Goal: Information Seeking & Learning: Check status

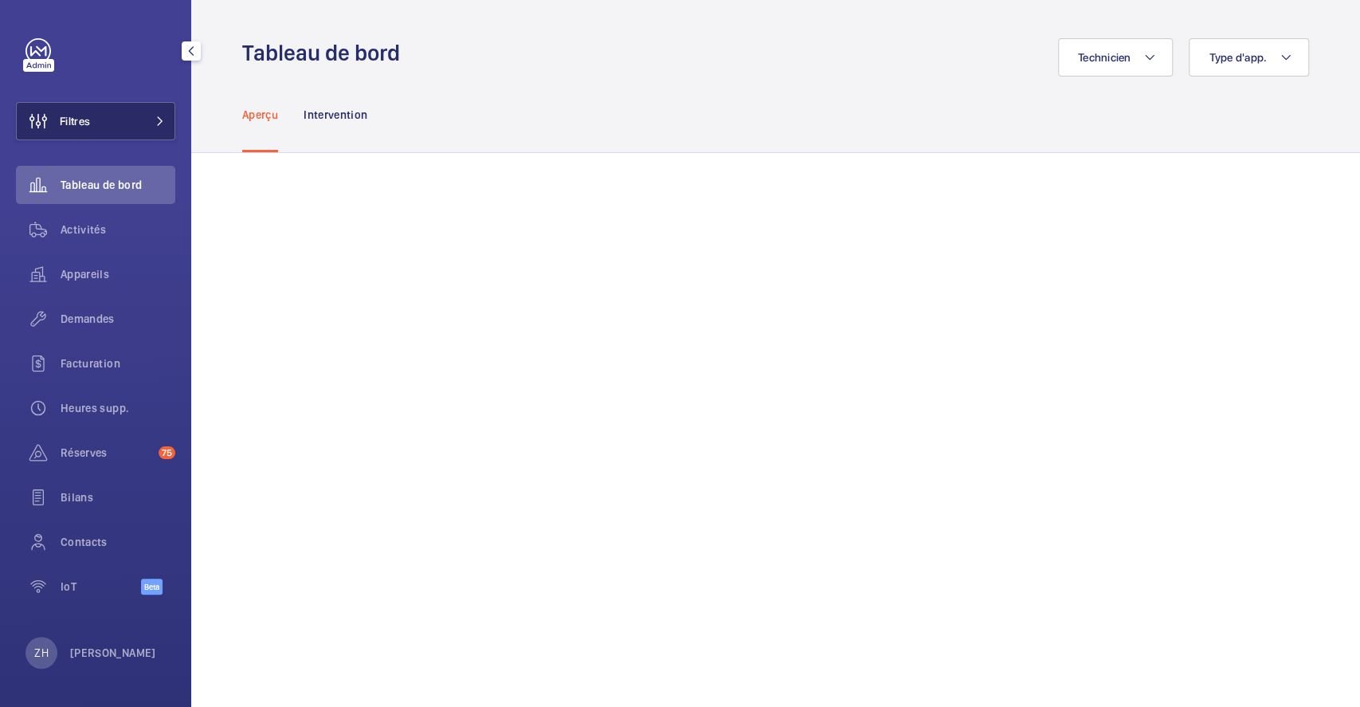
click at [78, 119] on span "Filtres" at bounding box center [75, 121] width 30 height 16
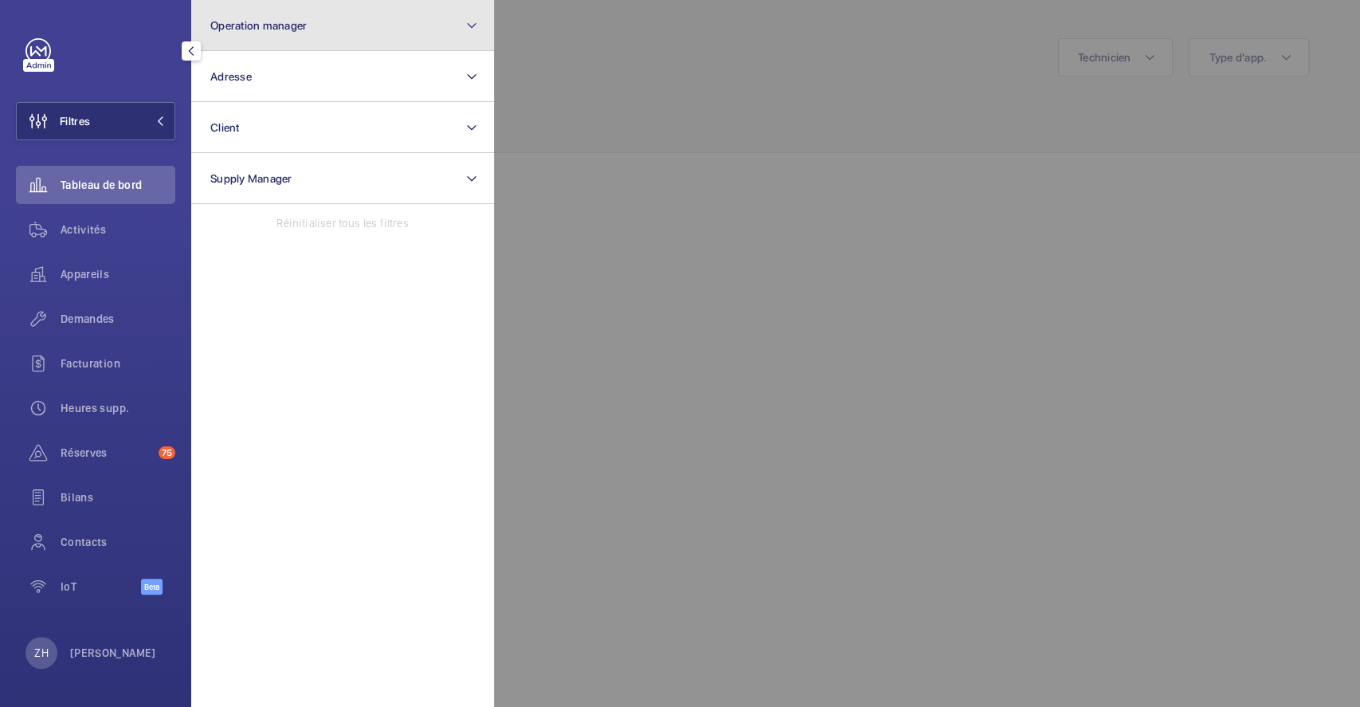
click at [312, 29] on button "Operation manager" at bounding box center [342, 25] width 303 height 51
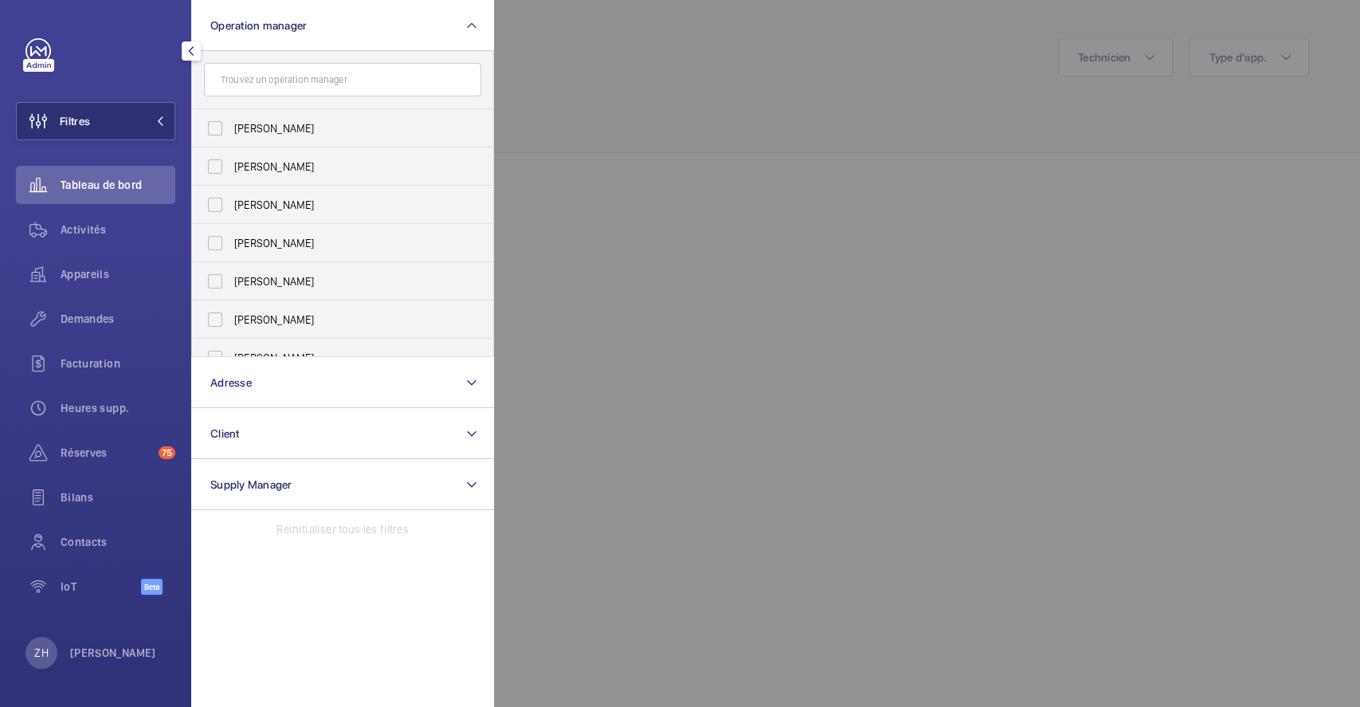
click at [292, 80] on input "text" at bounding box center [342, 79] width 277 height 33
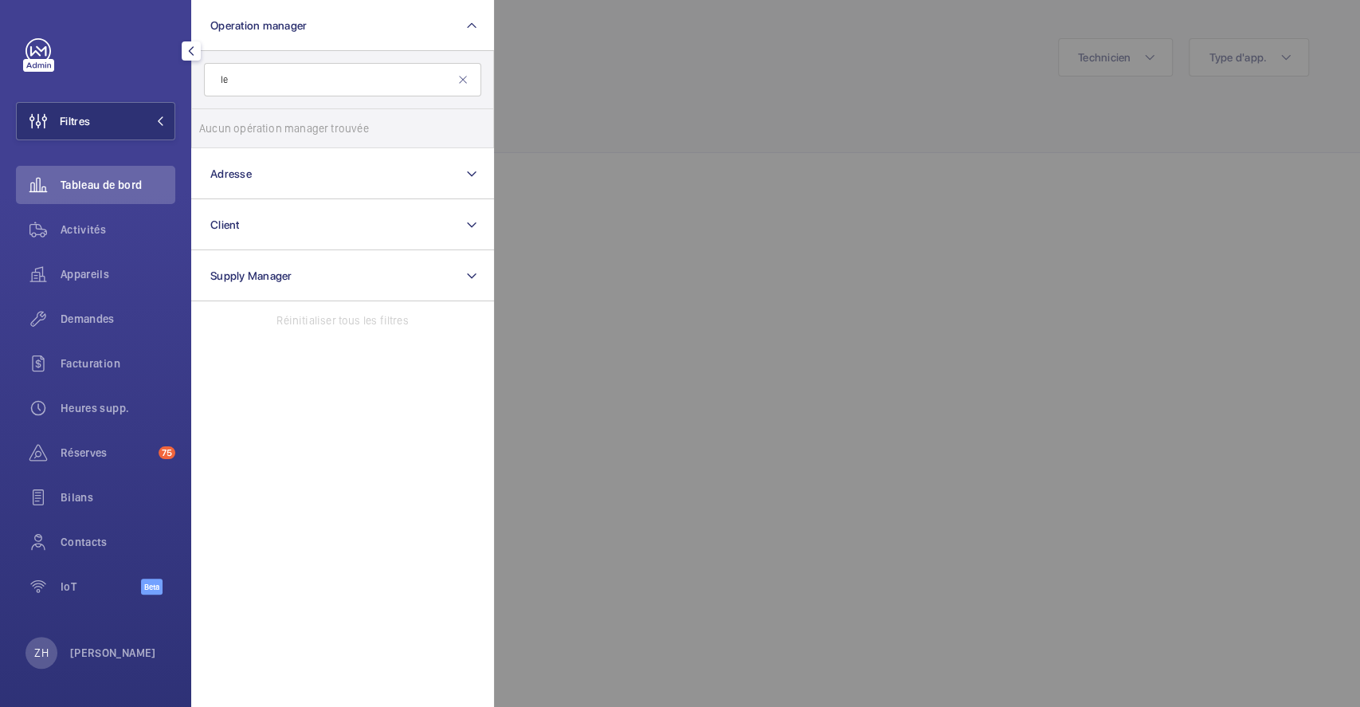
type input "l"
type input "m"
type input "madelei"
click at [733, 105] on div at bounding box center [1174, 353] width 1360 height 707
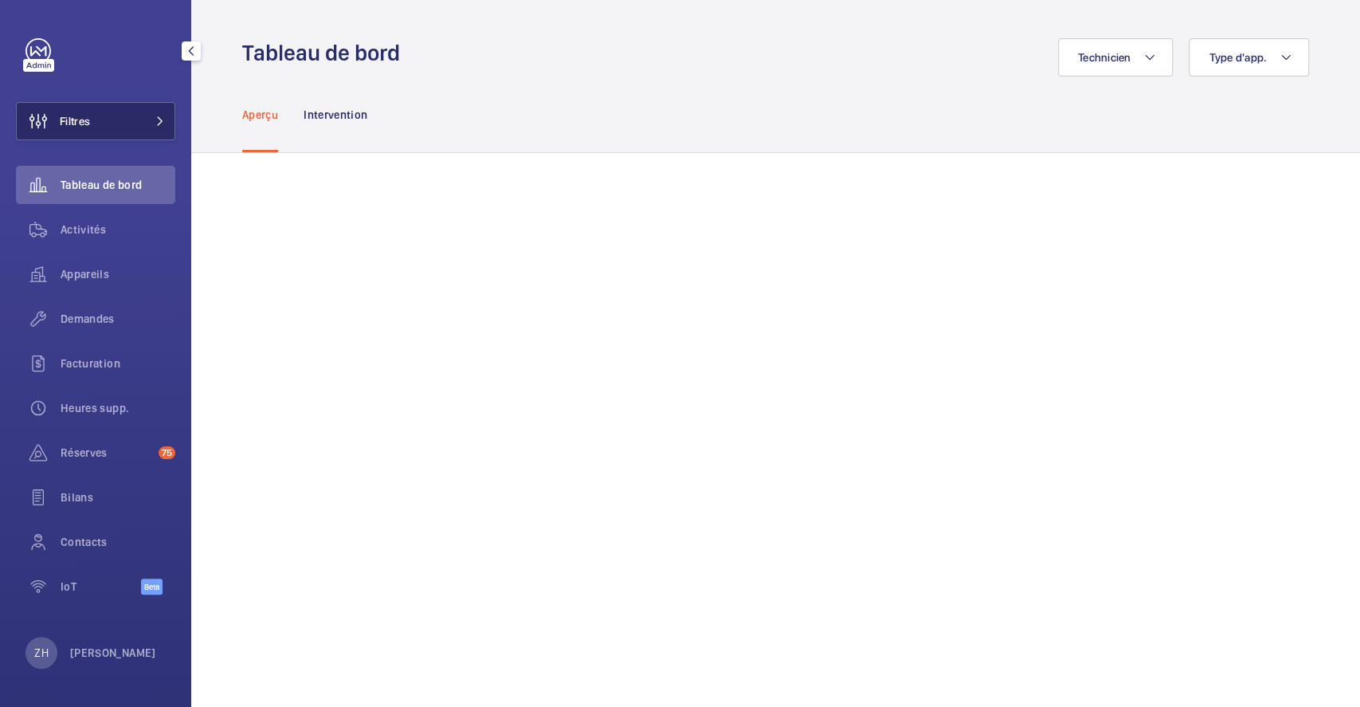
click at [101, 120] on button "Filtres" at bounding box center [95, 121] width 159 height 38
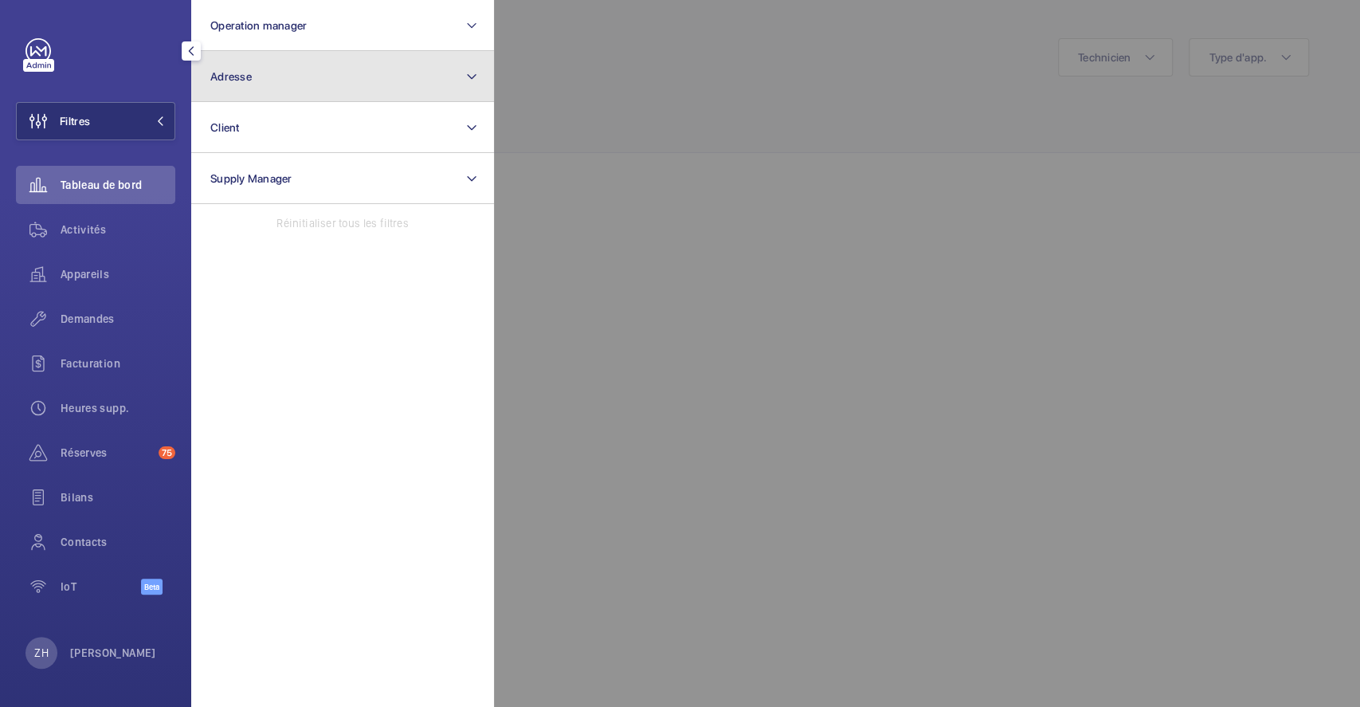
click at [295, 88] on button "Adresse" at bounding box center [342, 76] width 303 height 51
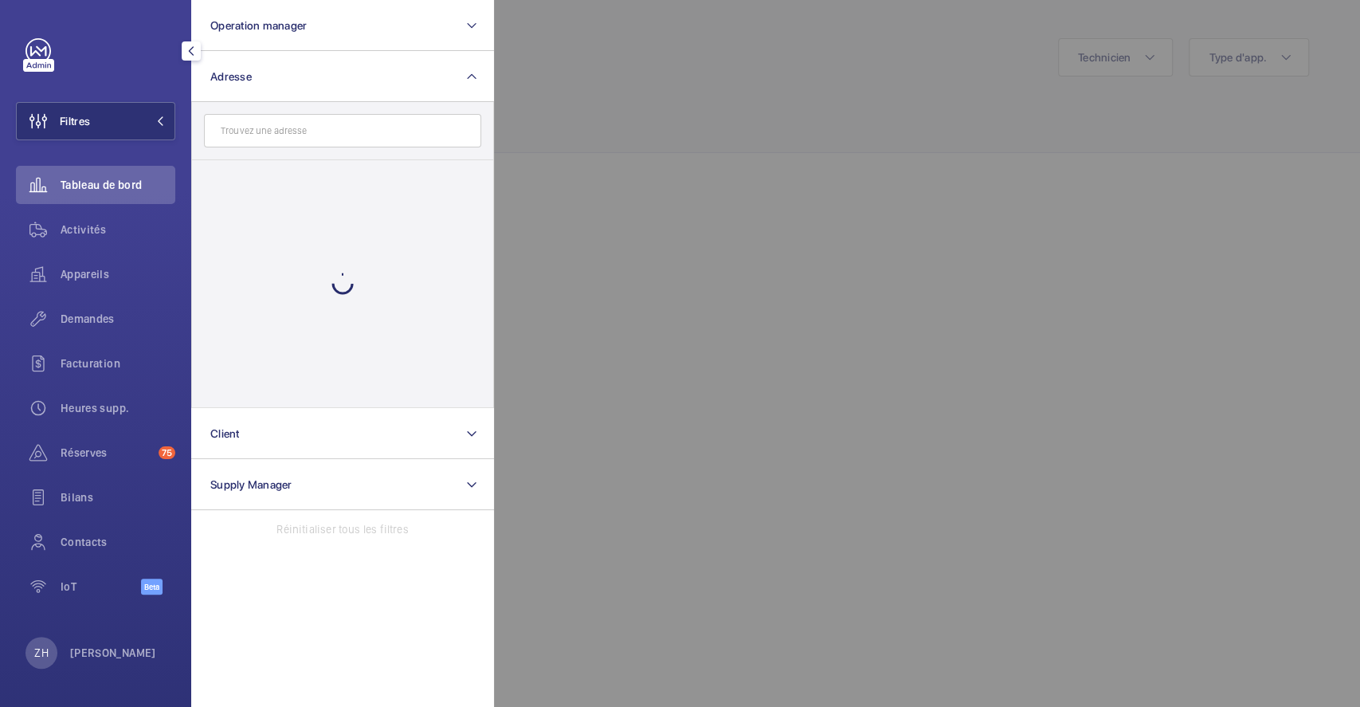
click at [288, 138] on input "text" at bounding box center [342, 130] width 277 height 33
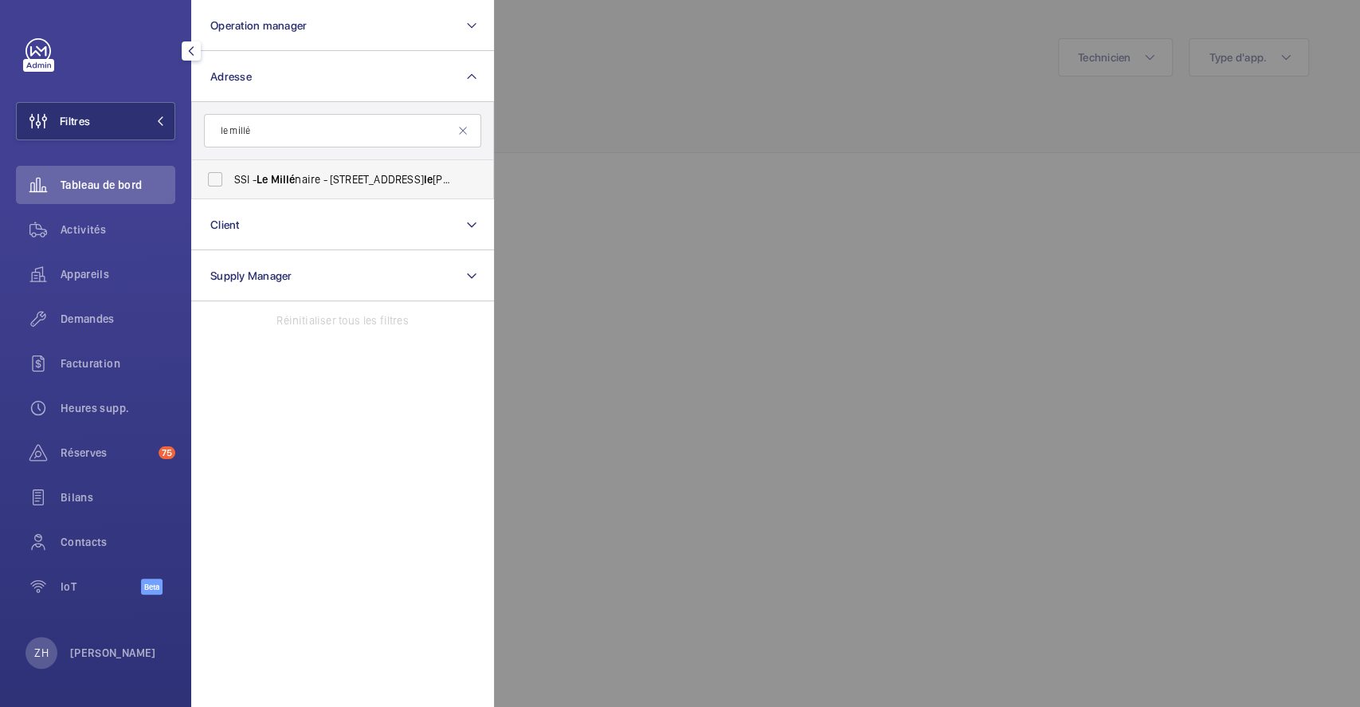
type input "le millé"
click at [218, 181] on label "SSI - Le Millé naire - [STREET_ADDRESS]" at bounding box center [330, 179] width 277 height 38
click at [218, 181] on input "SSI - Le Millé naire - [STREET_ADDRESS]" at bounding box center [215, 179] width 32 height 32
click at [214, 169] on label "SSI - Le Millé naire - [STREET_ADDRESS]" at bounding box center [330, 179] width 277 height 38
click at [214, 169] on input "SSI - Le Millé naire - [STREET_ADDRESS]" at bounding box center [215, 179] width 32 height 32
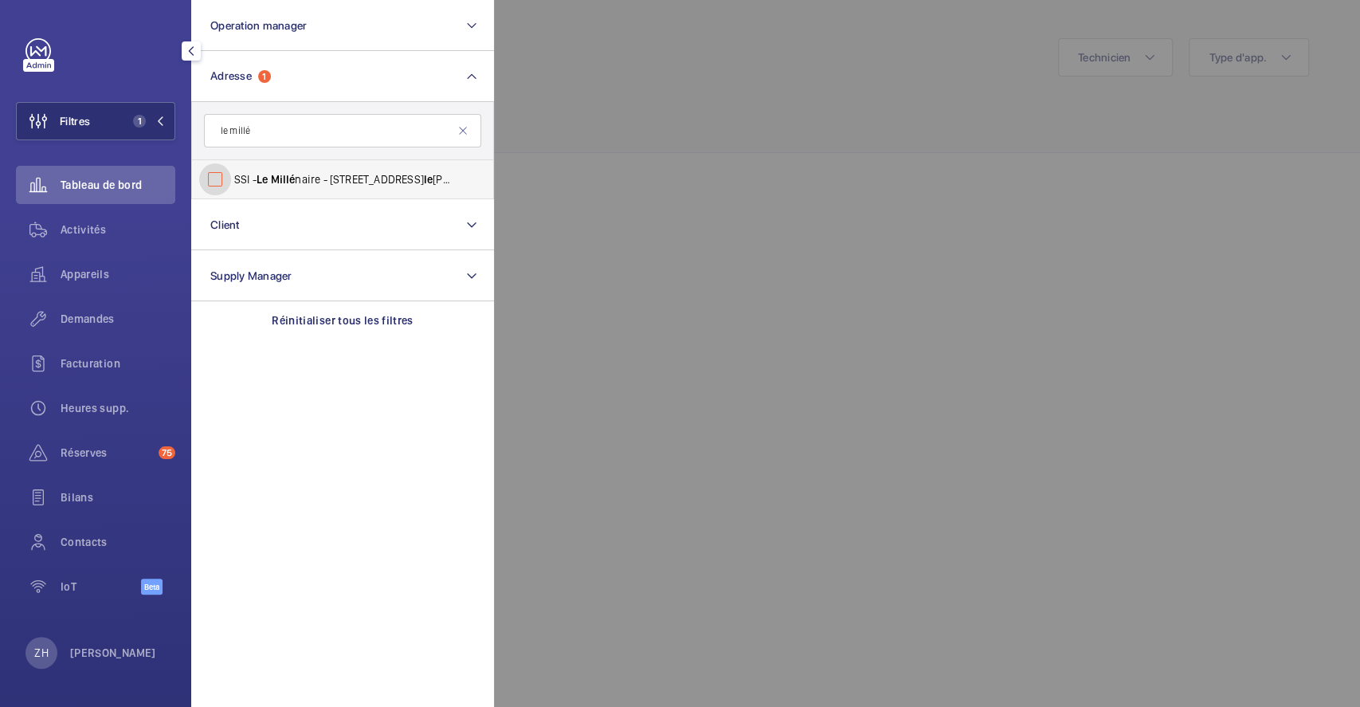
checkbox input "false"
drag, startPoint x: 261, startPoint y: 133, endPoint x: 159, endPoint y: 120, distance: 103.6
click at [159, 120] on wm-front-sidebar-menu-filter "Filtres Operation manager Adresse le millé SSI - Le Millé naire - [STREET_ADDRE…" at bounding box center [95, 121] width 159 height 38
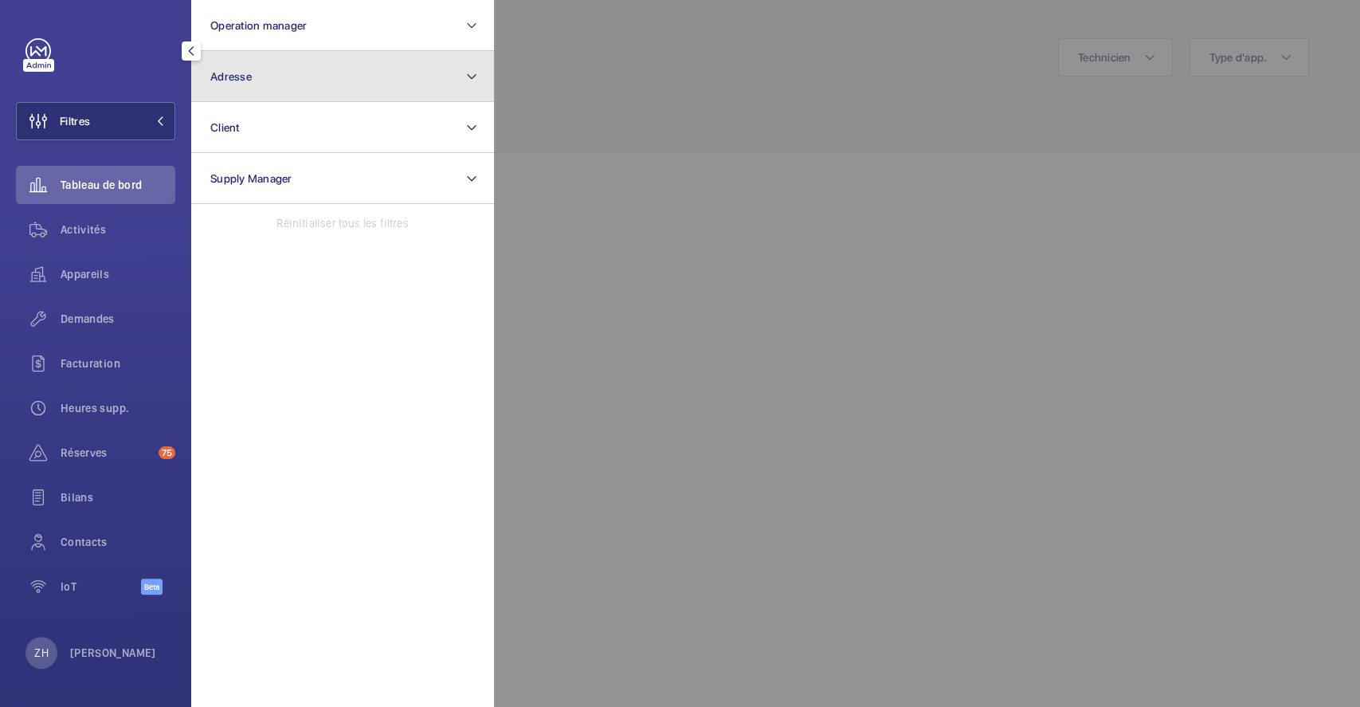
click at [290, 76] on button "Adresse" at bounding box center [342, 76] width 303 height 51
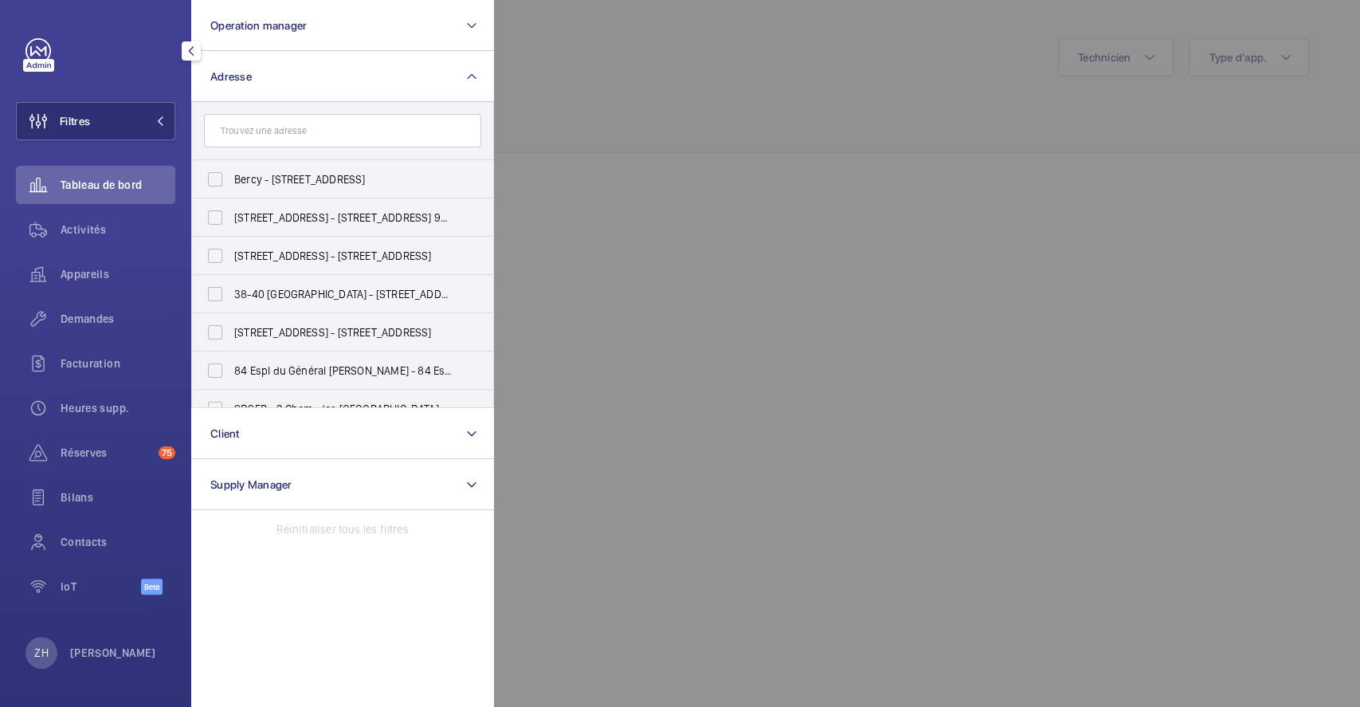
drag, startPoint x: 767, startPoint y: 31, endPoint x: 449, endPoint y: 2, distance: 320.0
click at [767, 30] on div at bounding box center [1174, 353] width 1360 height 707
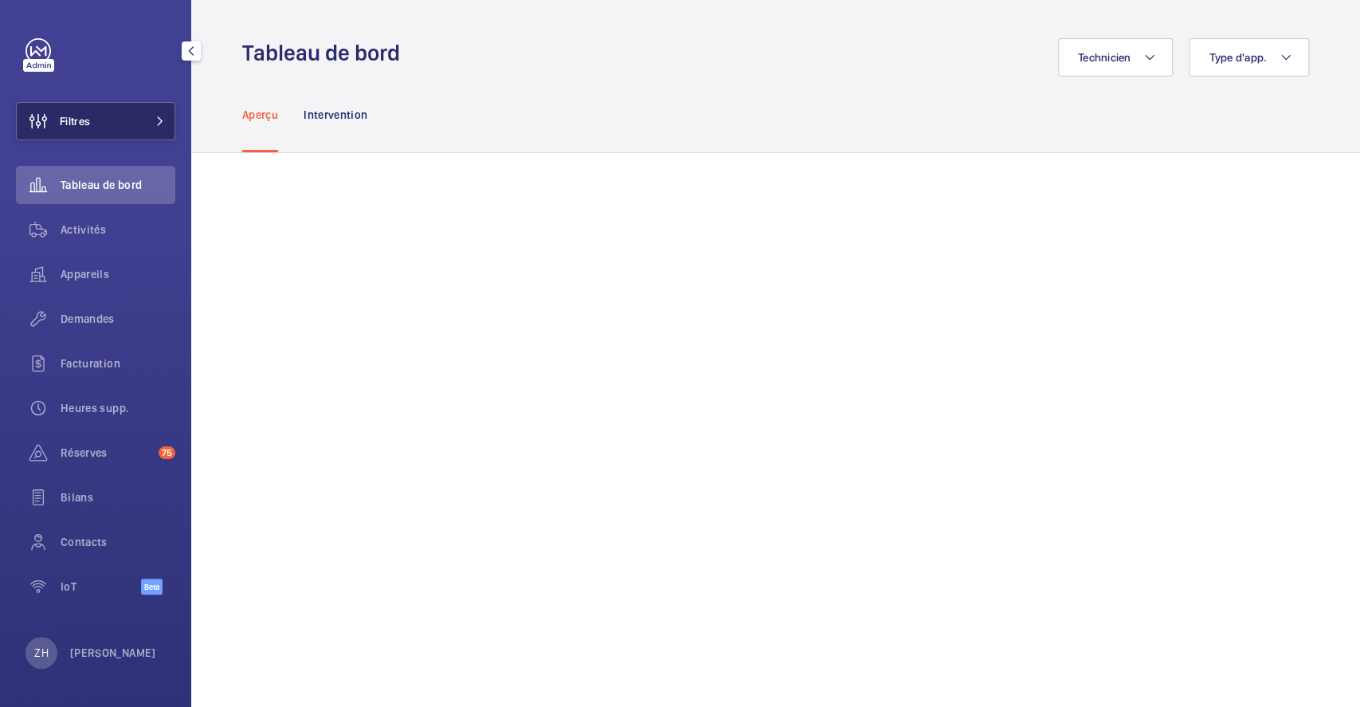
click at [100, 116] on button "Filtres" at bounding box center [95, 121] width 159 height 38
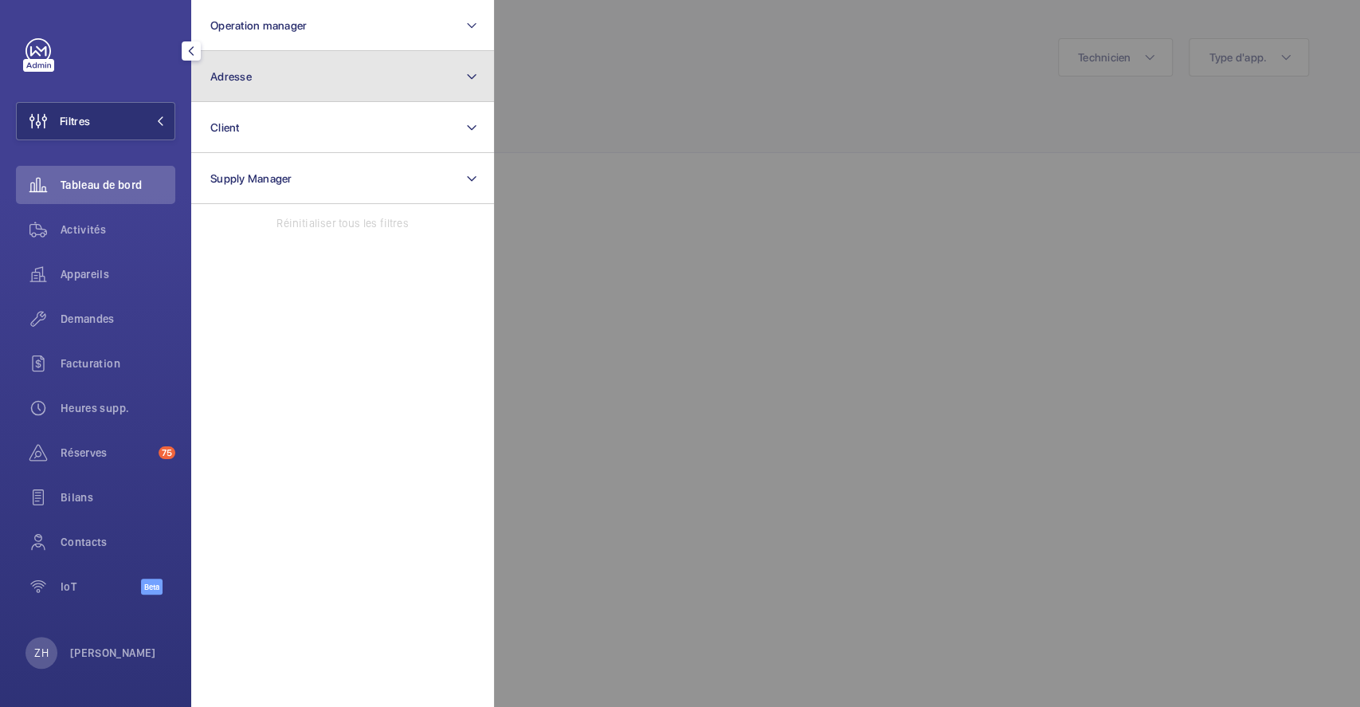
click at [264, 73] on button "Adresse" at bounding box center [342, 76] width 303 height 51
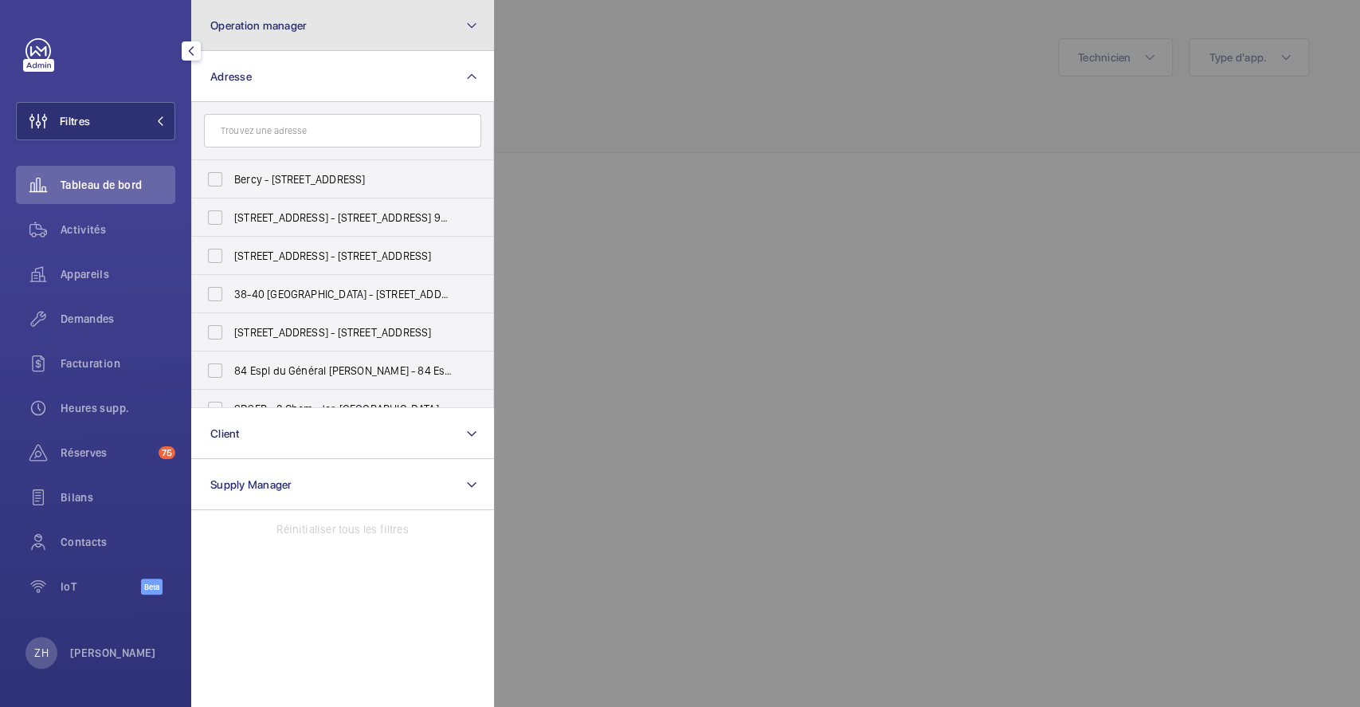
click at [349, 29] on button "Operation manager" at bounding box center [342, 25] width 303 height 51
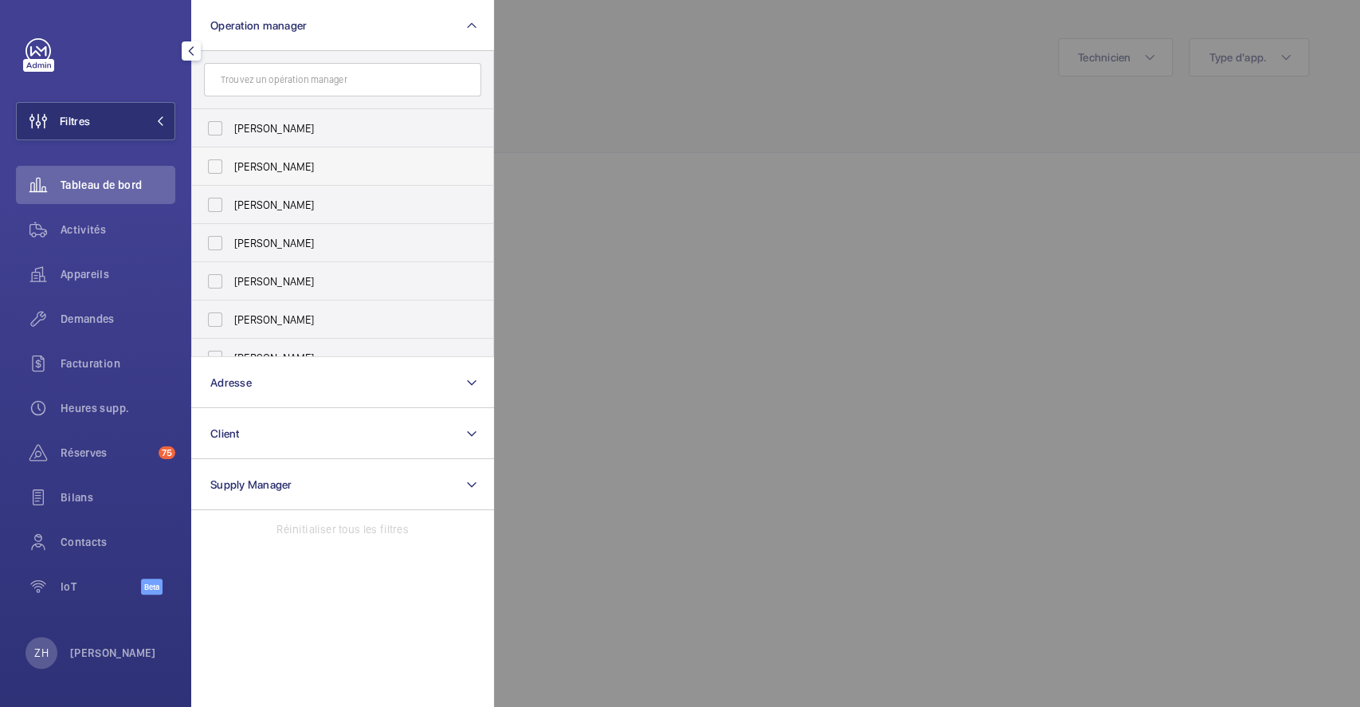
click at [216, 161] on label "[PERSON_NAME]" at bounding box center [330, 166] width 277 height 38
click at [216, 161] on input "[PERSON_NAME]" at bounding box center [215, 167] width 32 height 32
checkbox input "true"
click at [743, 71] on div at bounding box center [1174, 353] width 1360 height 707
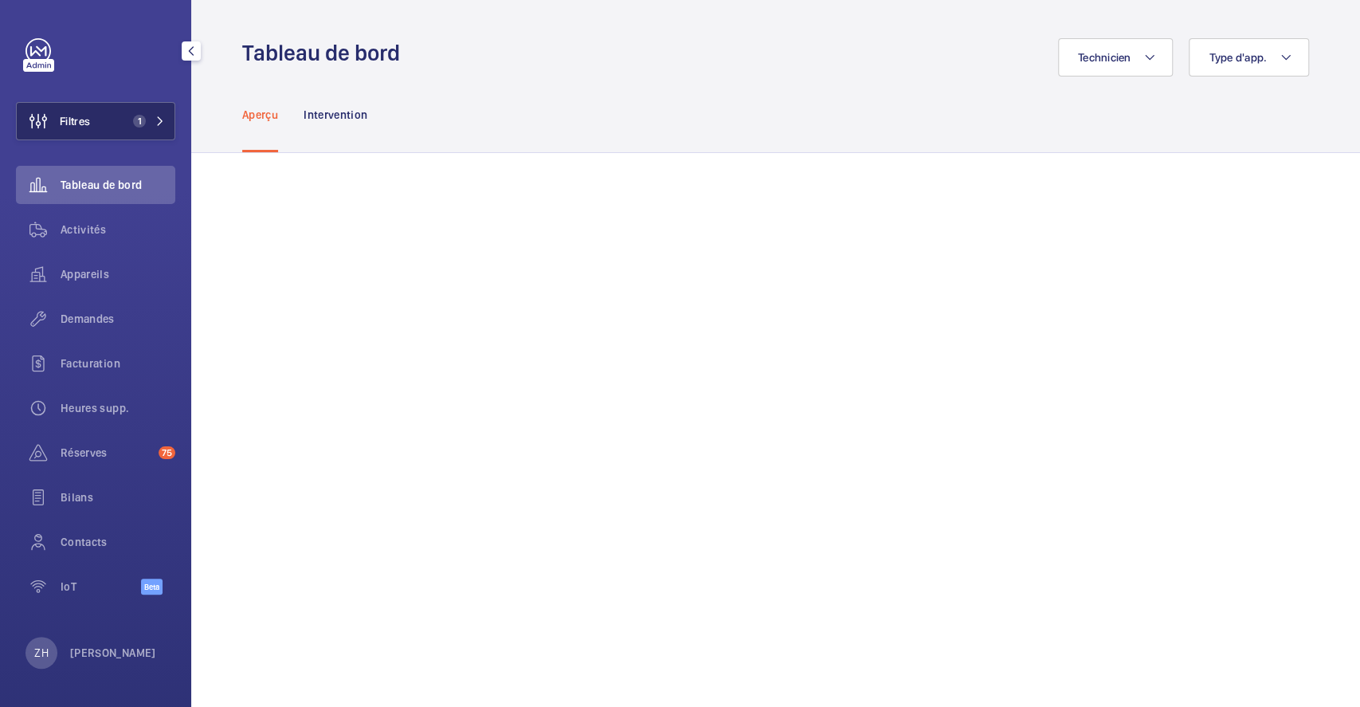
click at [100, 120] on button "Filtres 1" at bounding box center [95, 121] width 159 height 38
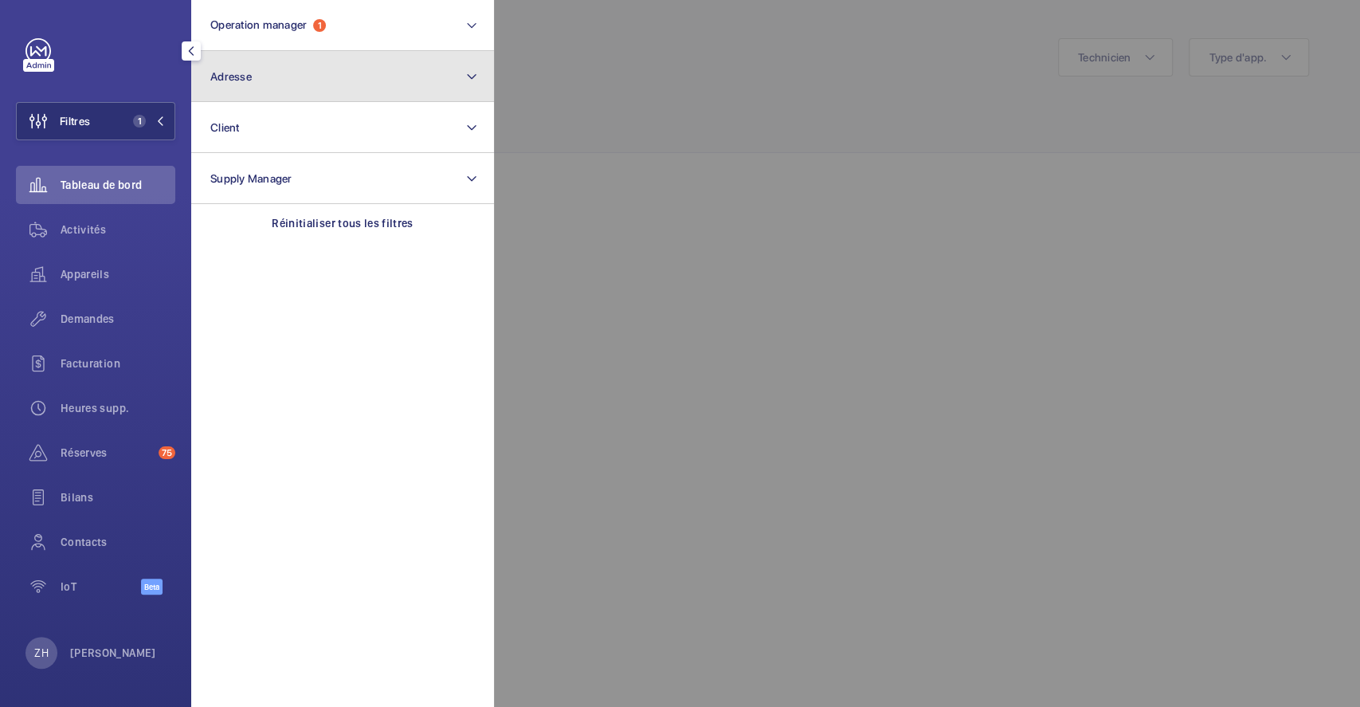
click at [321, 81] on button "Adresse" at bounding box center [342, 76] width 303 height 51
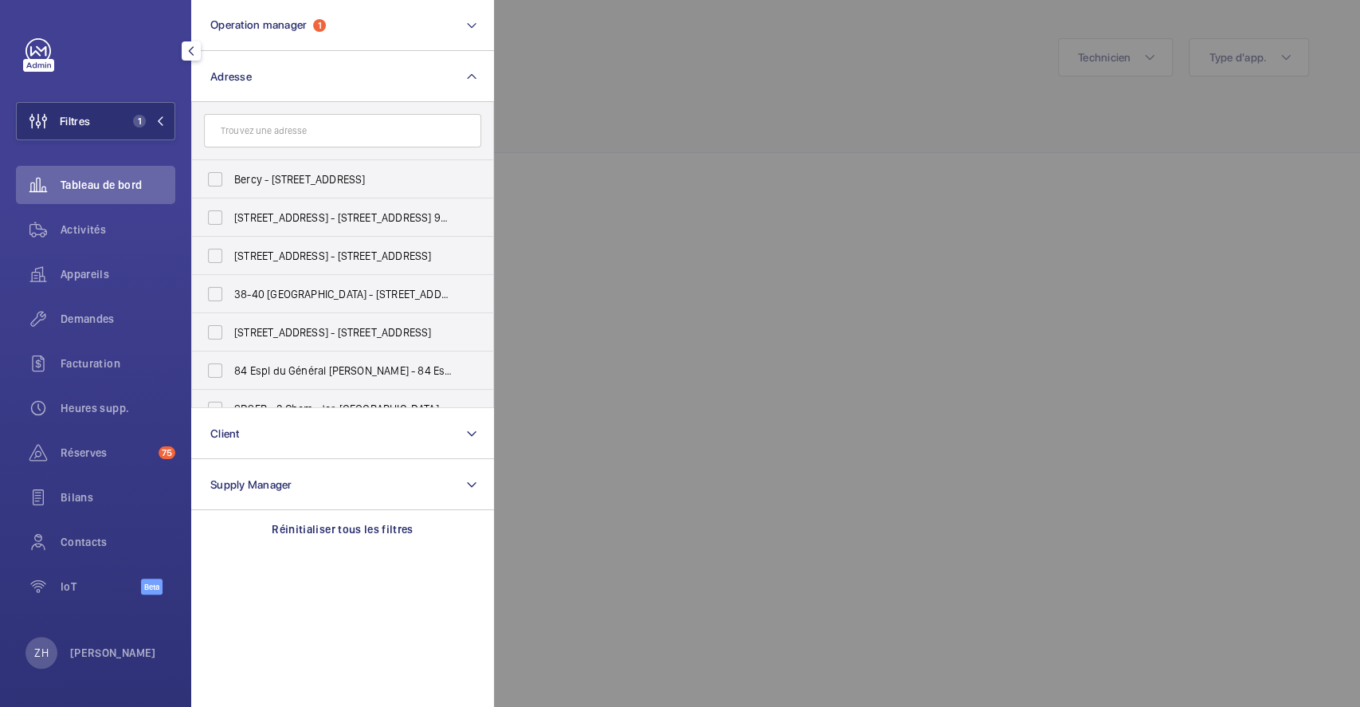
click at [314, 134] on input "text" at bounding box center [342, 130] width 277 height 33
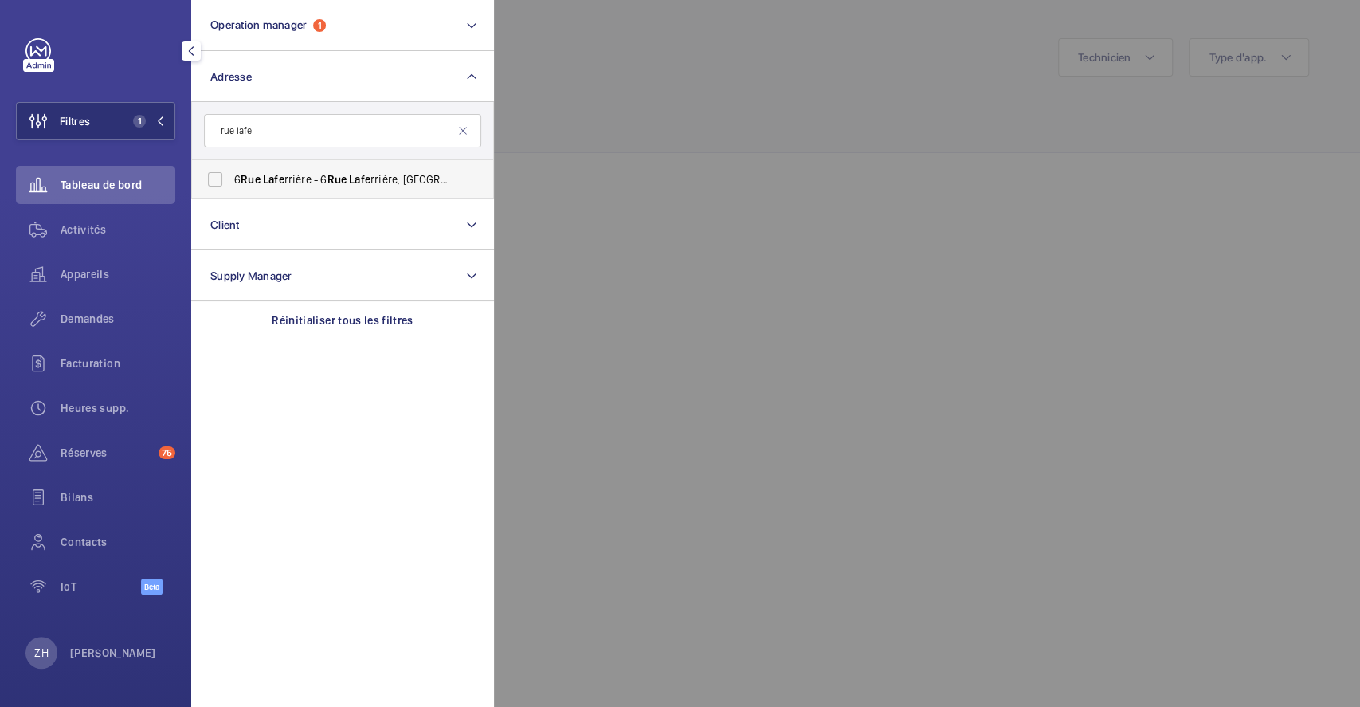
type input "rue lafe"
click at [222, 178] on label "[STREET_ADDRESS][GEOGRAPHIC_DATA] - [STREET_ADDRESS]" at bounding box center [330, 179] width 277 height 38
click at [222, 178] on input "[STREET_ADDRESS][GEOGRAPHIC_DATA] - [STREET_ADDRESS]" at bounding box center [215, 179] width 32 height 32
checkbox input "true"
click at [793, 120] on div at bounding box center [1174, 353] width 1360 height 707
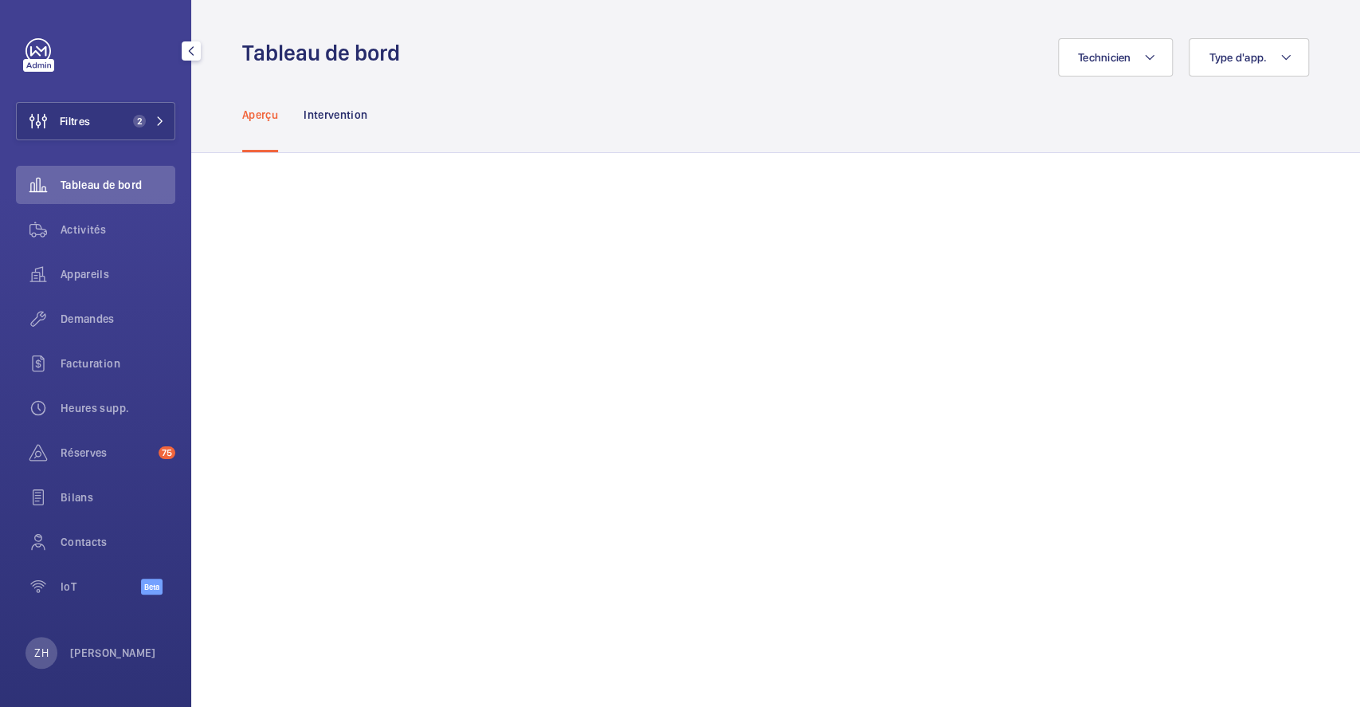
click at [97, 230] on span "Activités" at bounding box center [118, 230] width 115 height 16
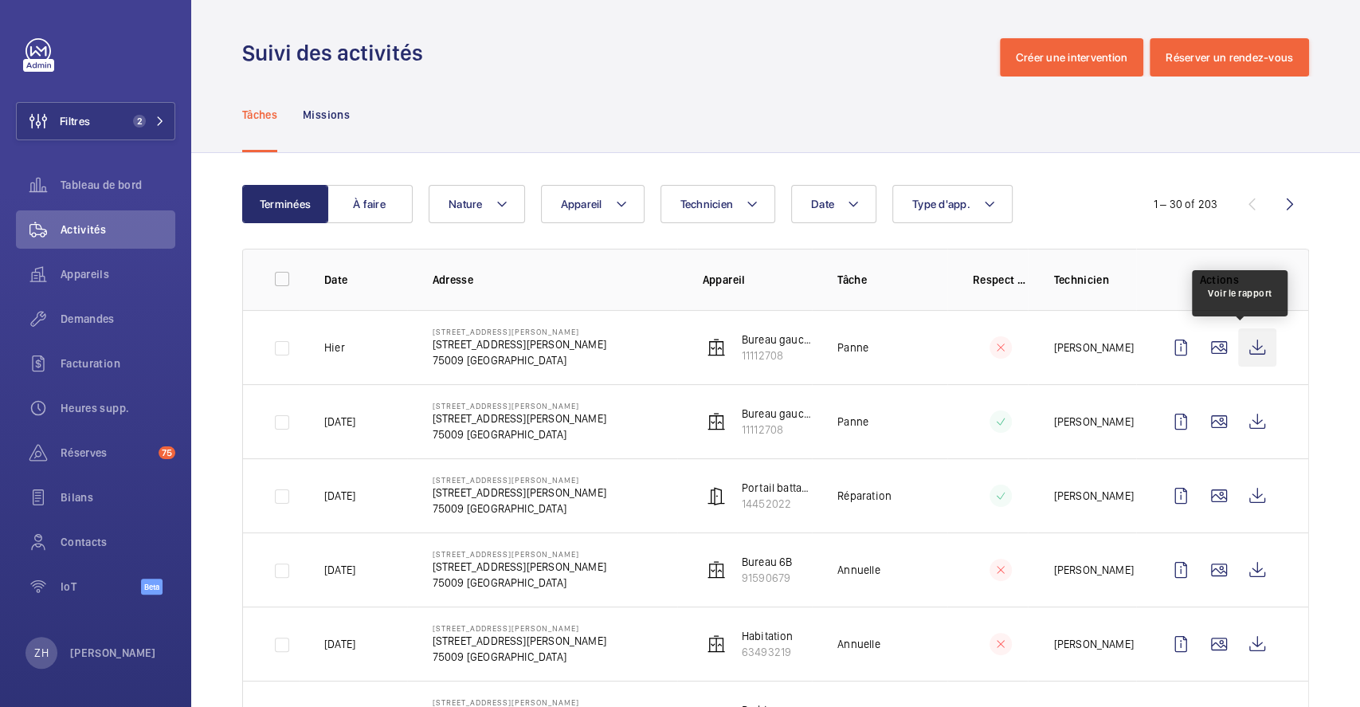
click at [1248, 347] on wm-front-icon-button at bounding box center [1257, 347] width 38 height 38
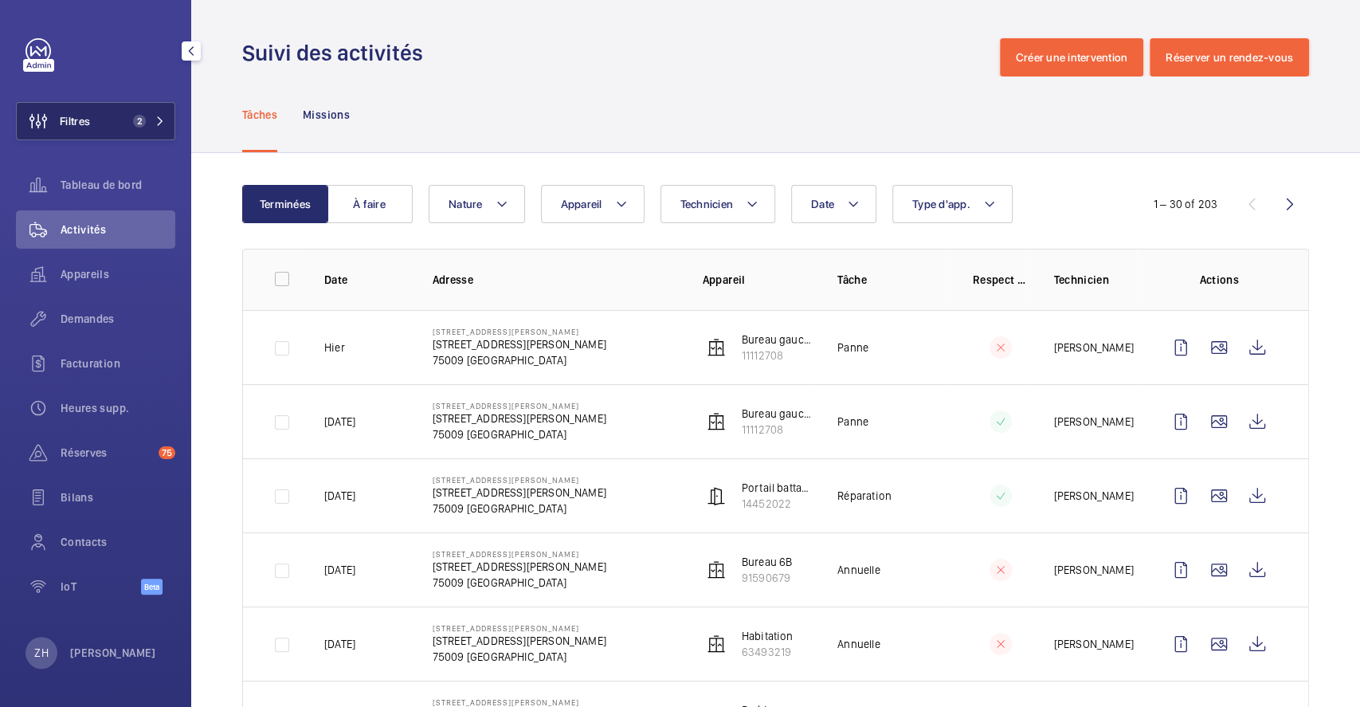
click at [108, 120] on button "Filtres 2" at bounding box center [95, 121] width 159 height 38
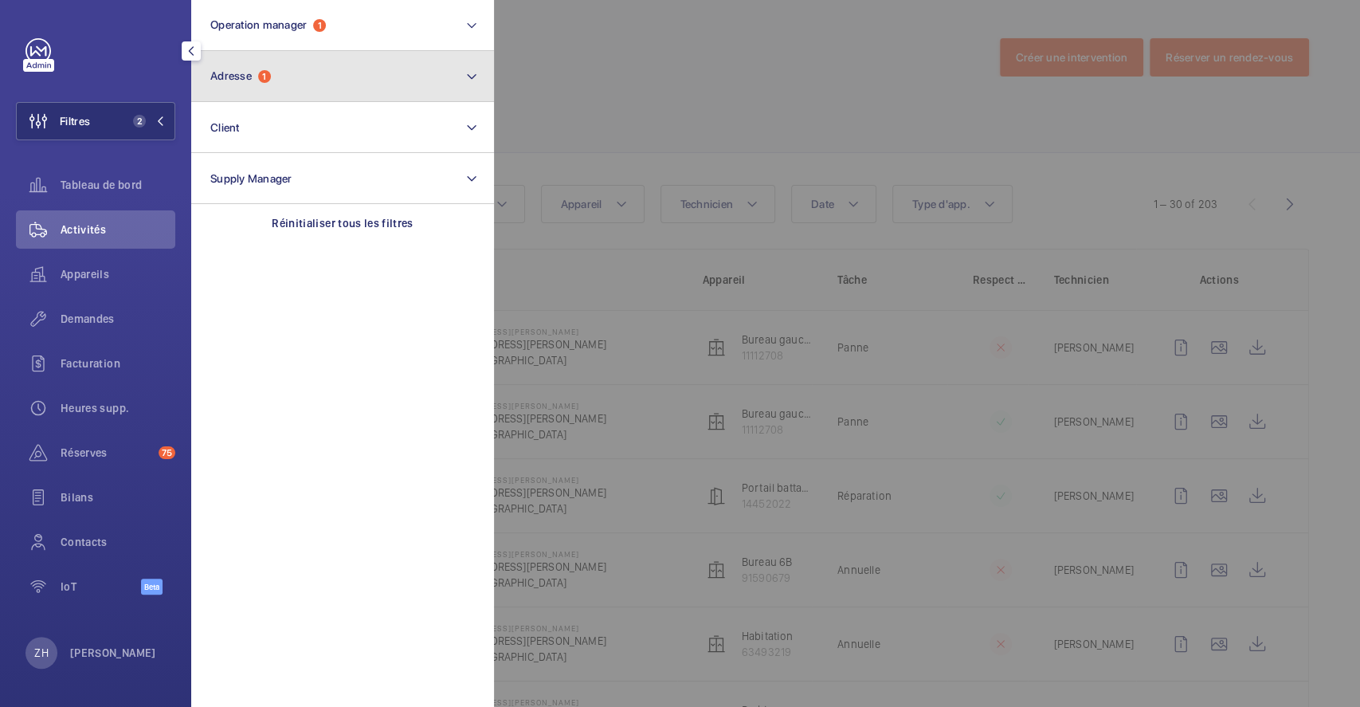
click at [283, 77] on button "Adresse 1" at bounding box center [342, 76] width 303 height 51
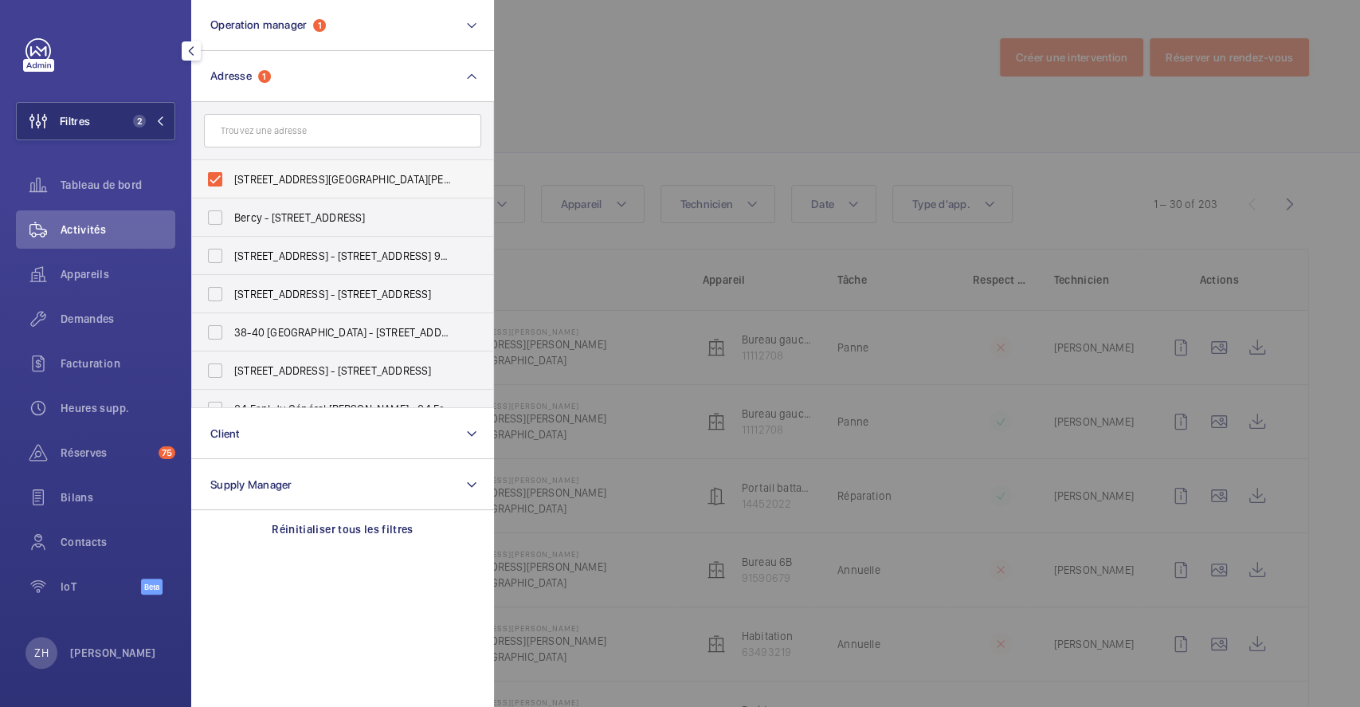
click at [202, 171] on label "[STREET_ADDRESS][GEOGRAPHIC_DATA][PERSON_NAME][STREET_ADDRESS][PERSON_NAME]" at bounding box center [330, 179] width 277 height 38
click at [202, 171] on input "[STREET_ADDRESS][GEOGRAPHIC_DATA][PERSON_NAME][STREET_ADDRESS][PERSON_NAME]" at bounding box center [215, 179] width 32 height 32
checkbox input "false"
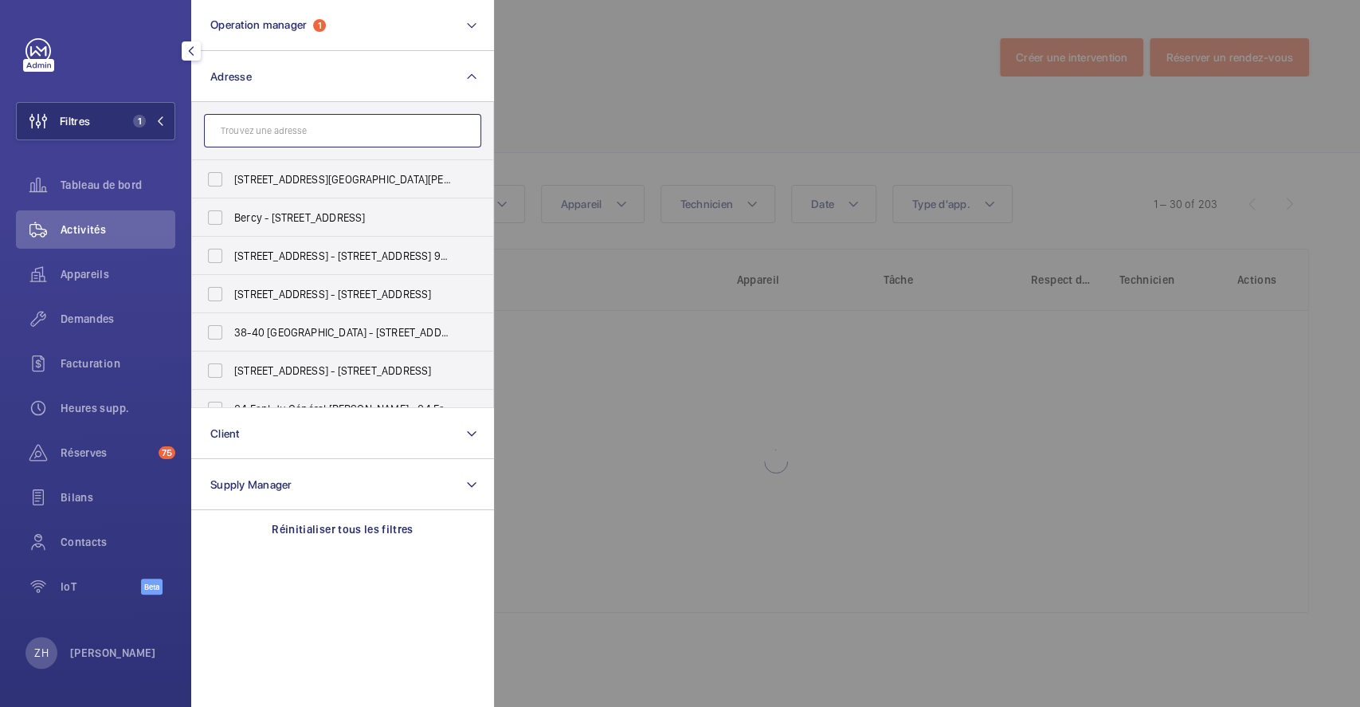
click at [265, 137] on input "text" at bounding box center [342, 130] width 277 height 33
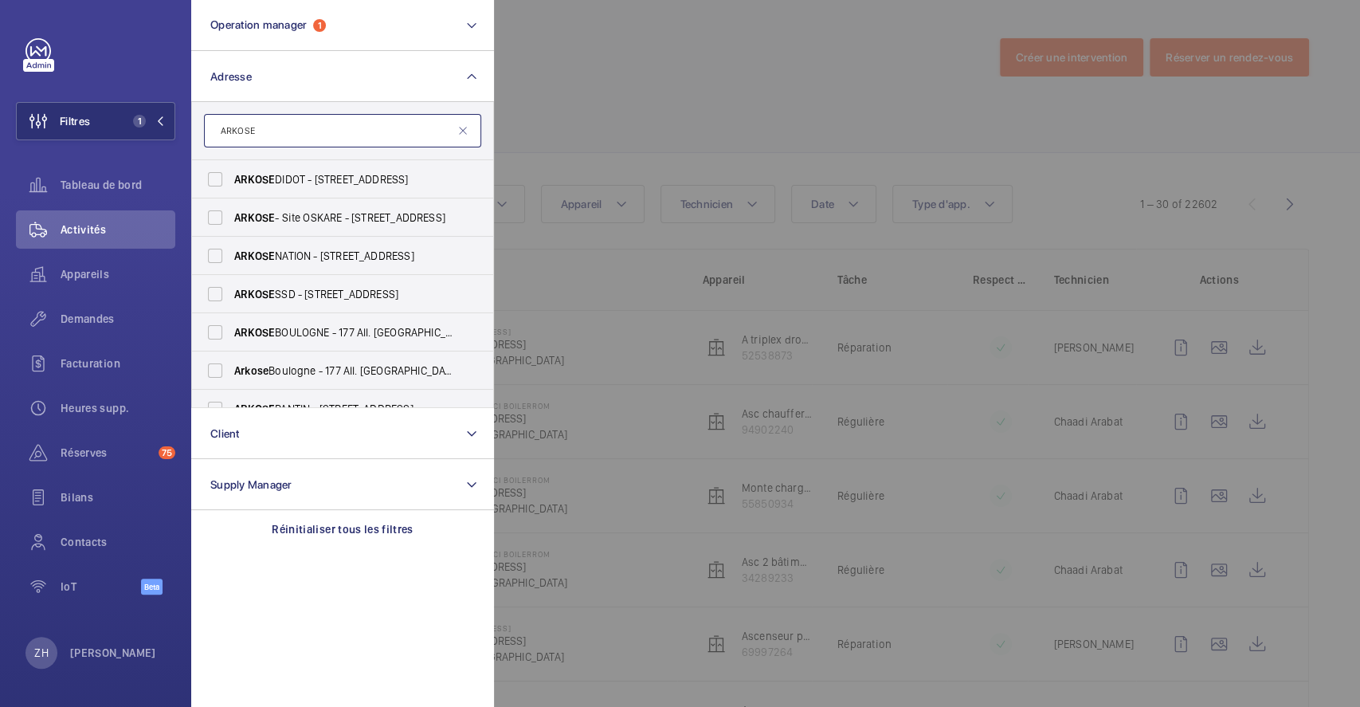
type input "ARKOSE"
drag, startPoint x: 280, startPoint y: 131, endPoint x: 130, endPoint y: 116, distance: 151.3
click at [131, 116] on wm-front-sidebar-menu-filter "Filtres 1 Operation manager 1 Adresse ARKOSE ARKOSE DIDOT - [STREET_ADDRESS] AR…" at bounding box center [95, 121] width 159 height 38
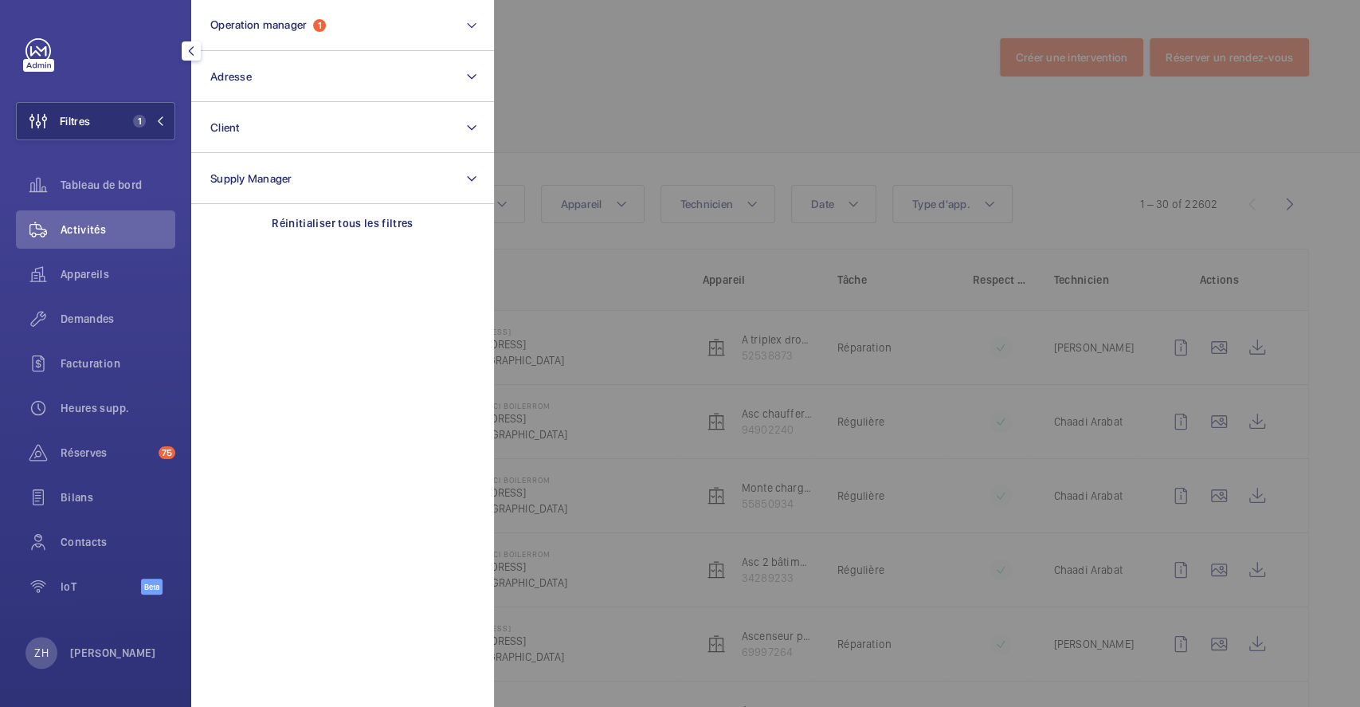
click at [730, 60] on div at bounding box center [1174, 353] width 1360 height 707
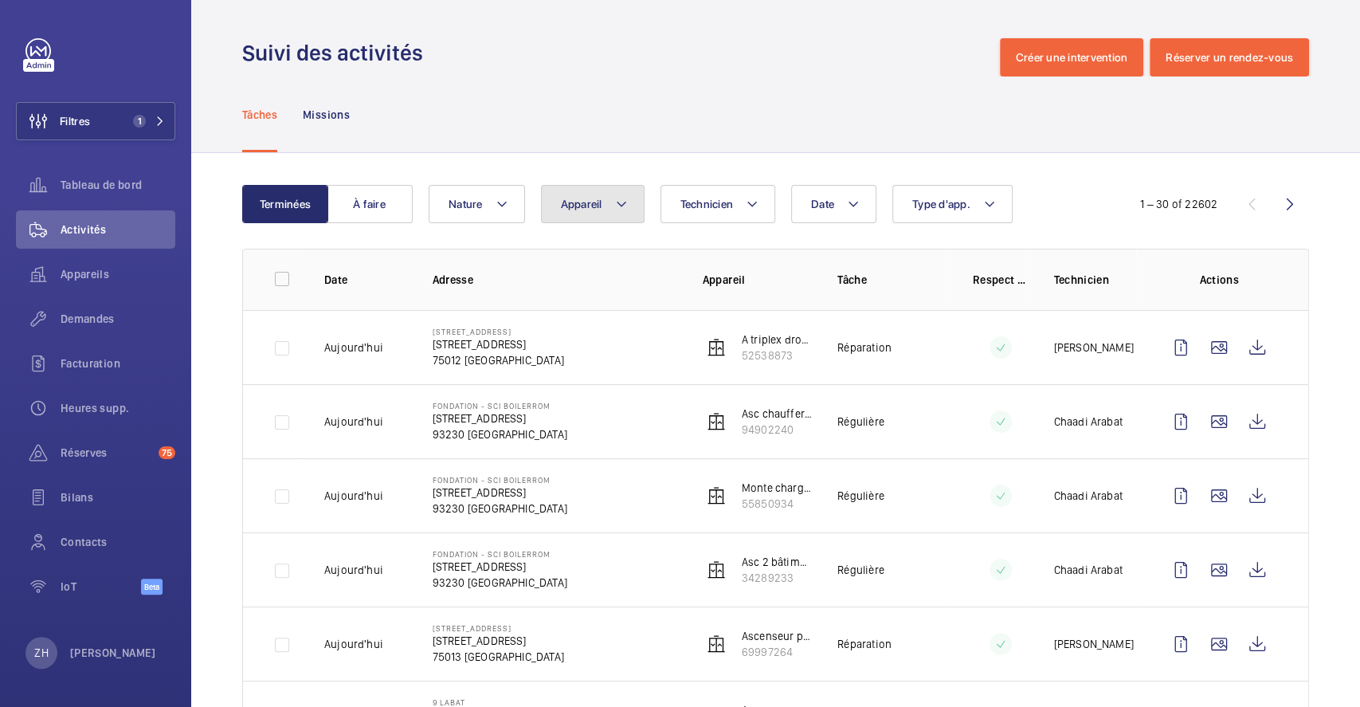
drag, startPoint x: 613, startPoint y: 202, endPoint x: 625, endPoint y: 218, distance: 20.6
click at [612, 206] on button "Appareil" at bounding box center [593, 204] width 104 height 38
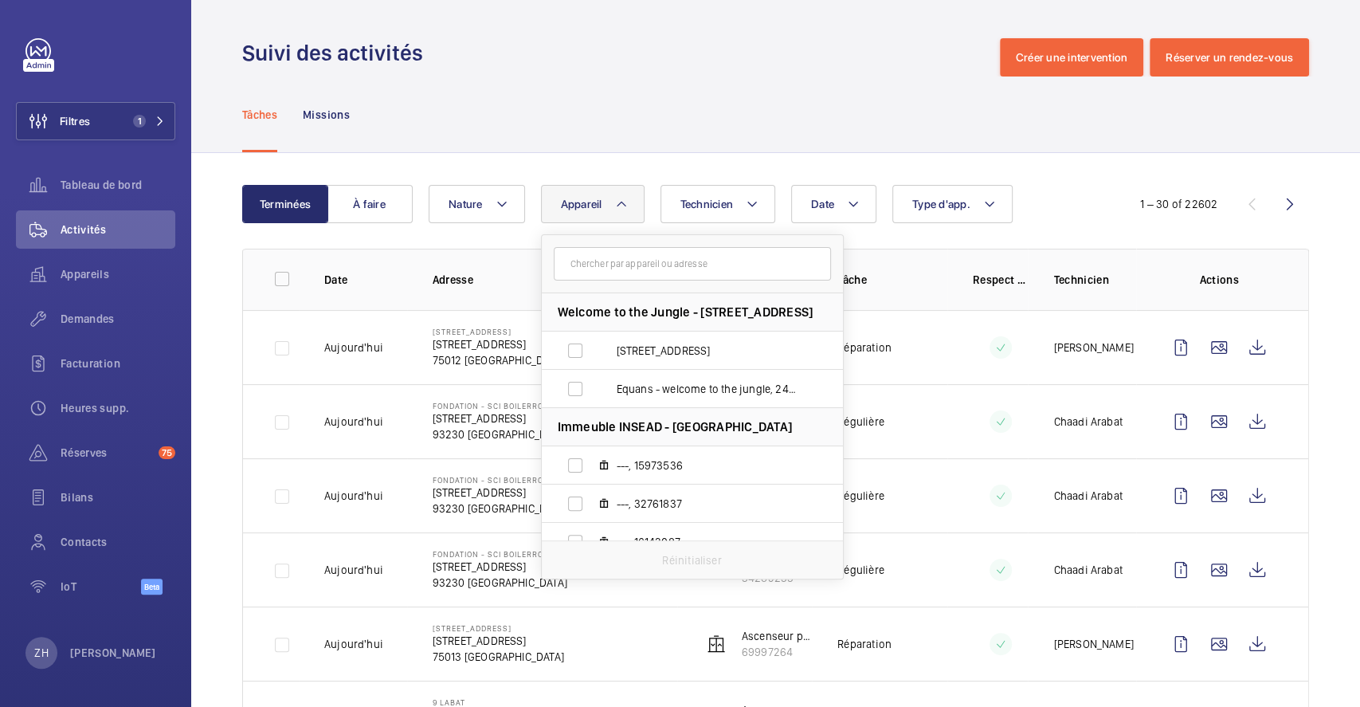
click at [614, 259] on input "text" at bounding box center [692, 263] width 277 height 33
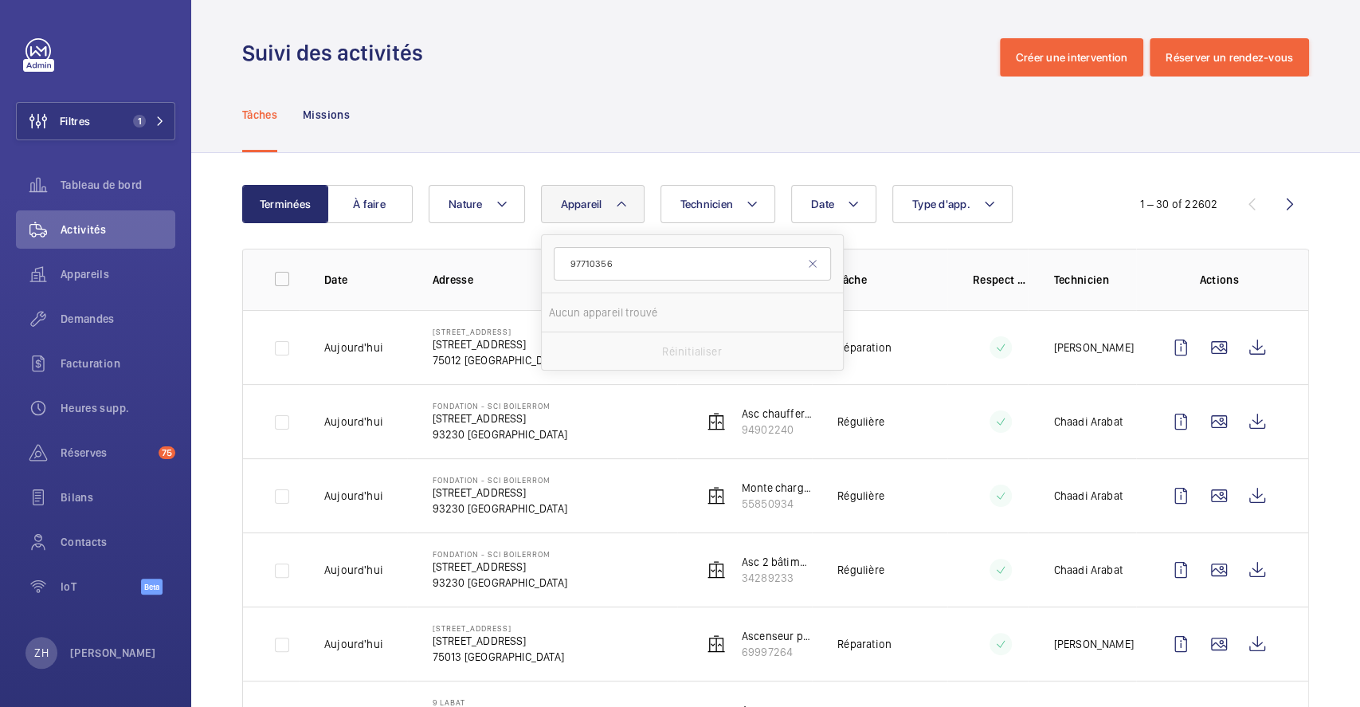
type input "97710356"
drag, startPoint x: 657, startPoint y: 57, endPoint x: 661, endPoint y: 66, distance: 9.6
click at [658, 57] on div "Suivi des activités Créer une intervention Réserver un rendez-vous" at bounding box center [775, 57] width 1067 height 38
click at [745, 105] on div "Tâches Missions" at bounding box center [775, 114] width 1067 height 76
drag, startPoint x: 126, startPoint y: 112, endPoint x: 190, endPoint y: 118, distance: 64.0
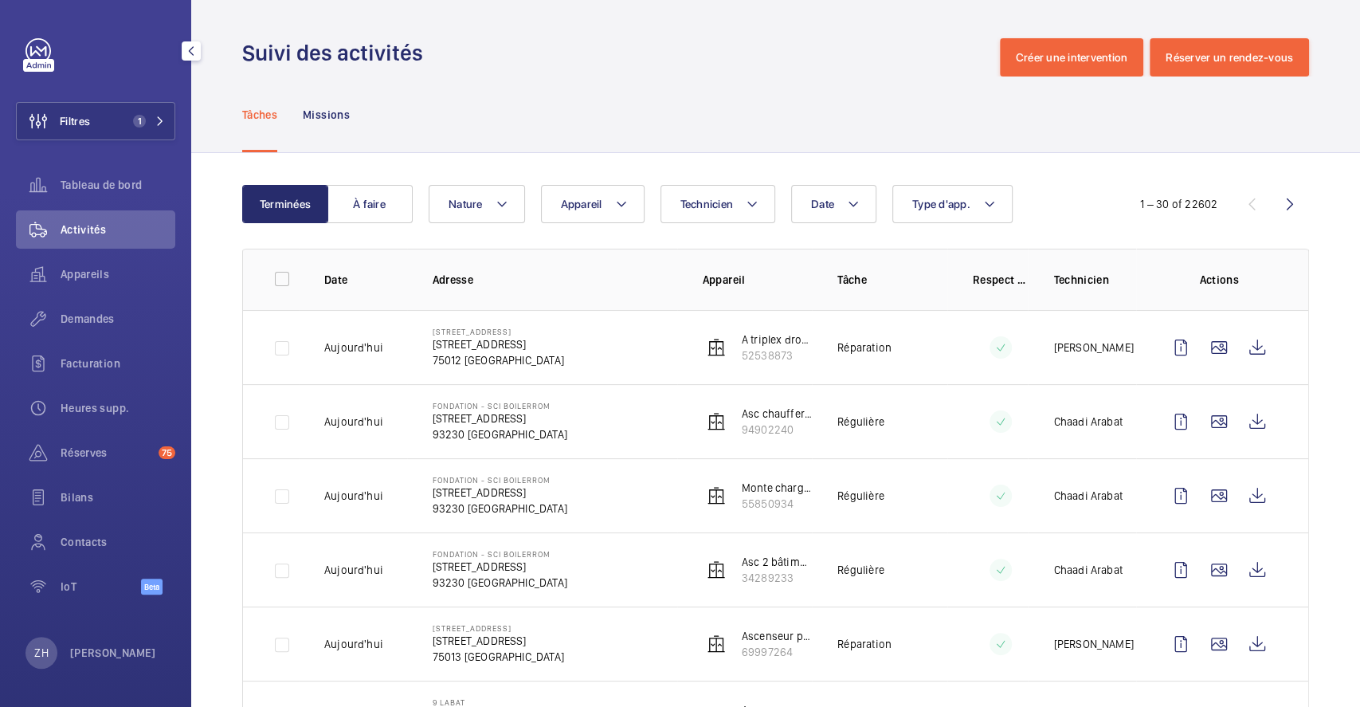
click at [125, 113] on button "Filtres 1" at bounding box center [95, 121] width 159 height 38
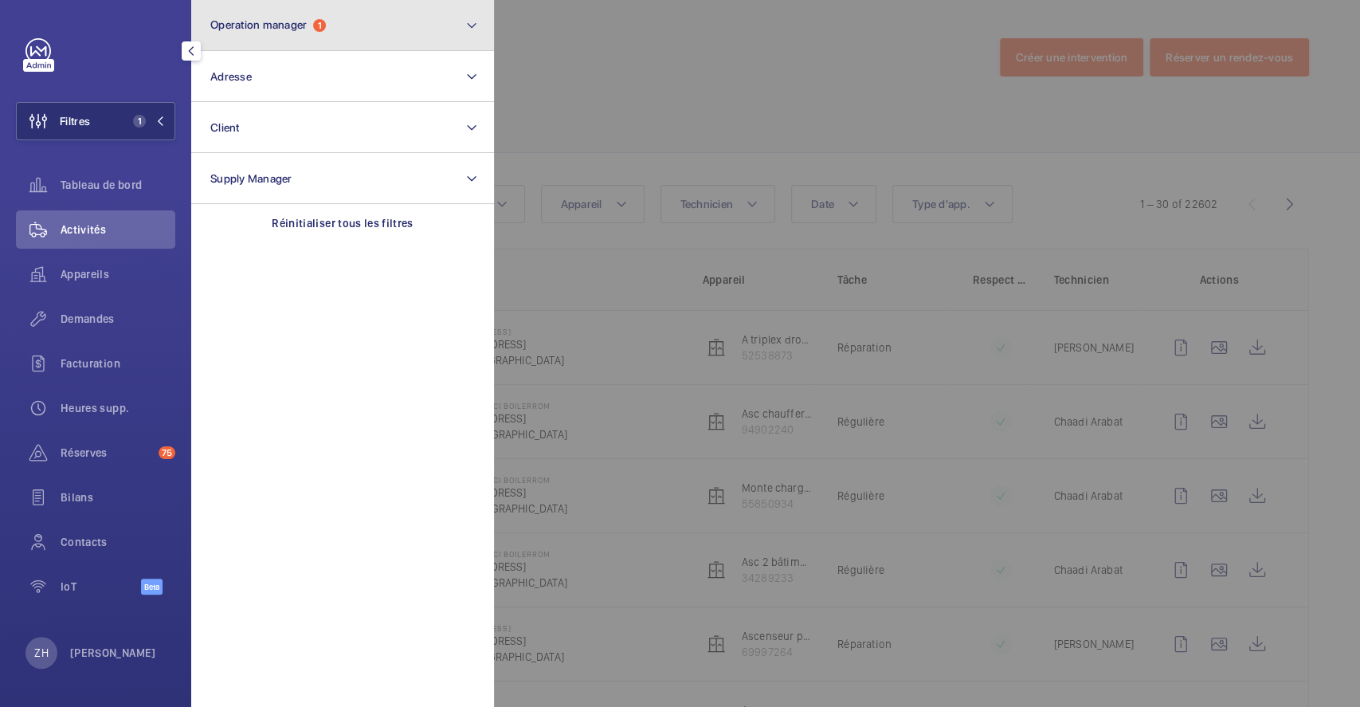
click at [387, 26] on button "Operation manager 1" at bounding box center [342, 25] width 303 height 51
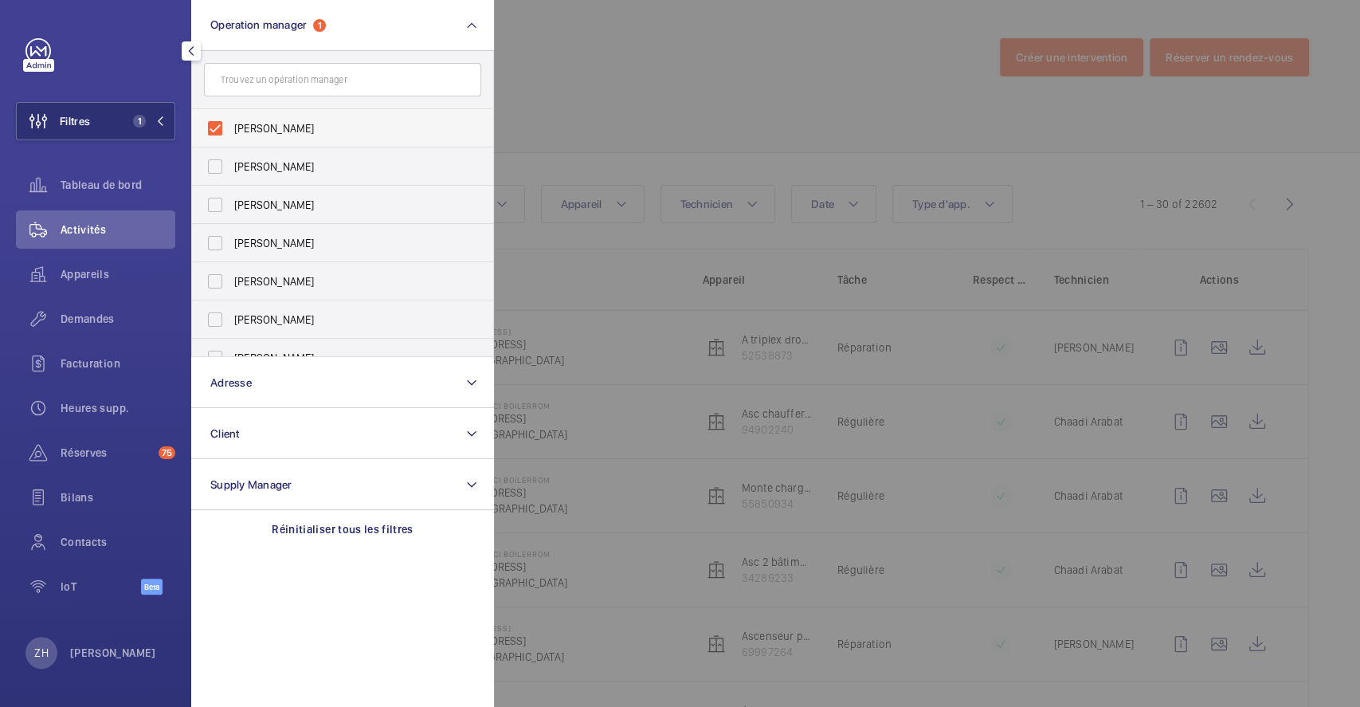
click at [216, 131] on label "[PERSON_NAME]" at bounding box center [330, 128] width 277 height 38
click at [216, 131] on input "[PERSON_NAME]" at bounding box center [215, 128] width 32 height 32
checkbox input "false"
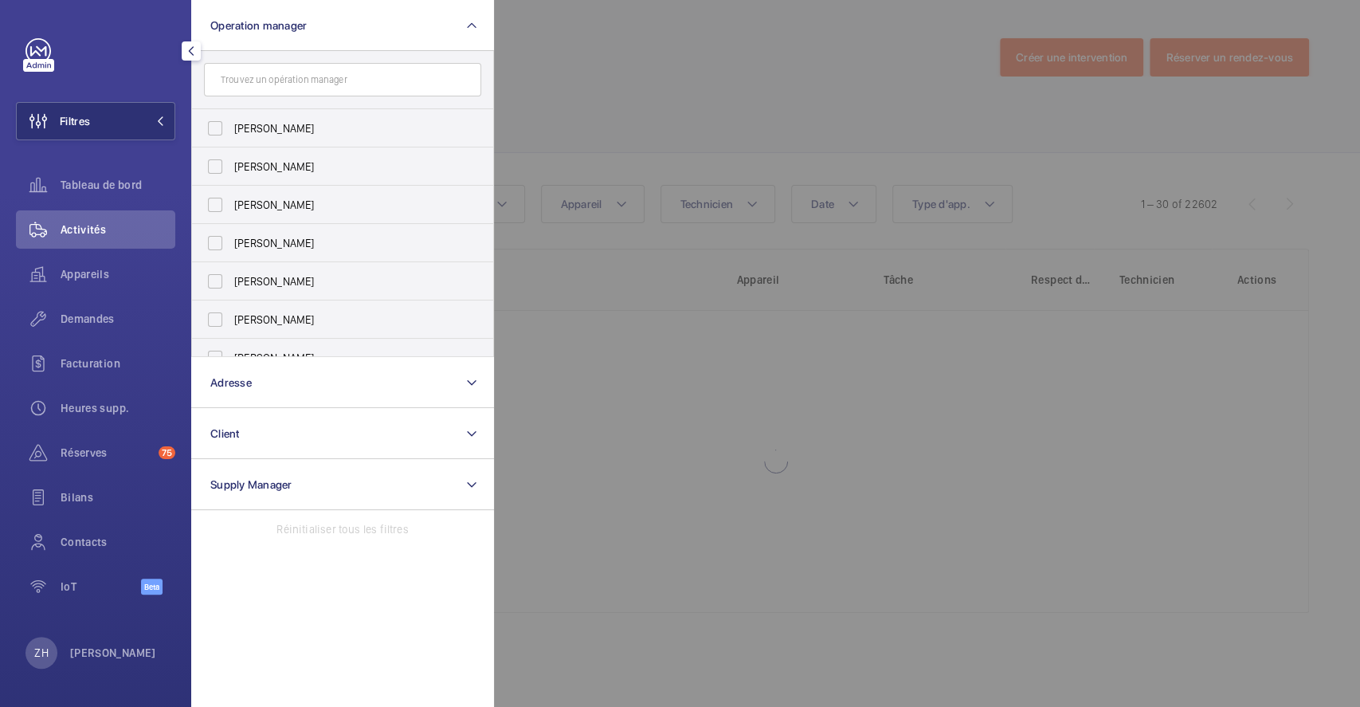
click at [714, 103] on div at bounding box center [1174, 353] width 1360 height 707
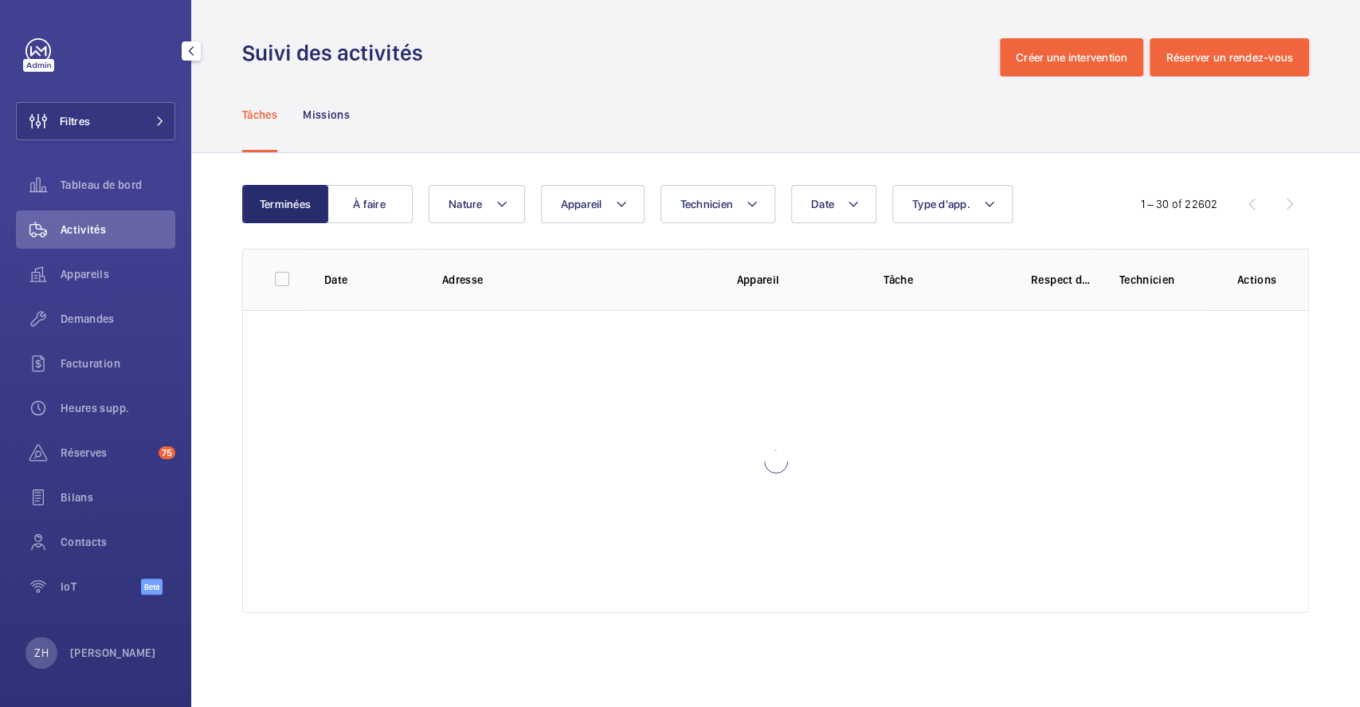
drag, startPoint x: 74, startPoint y: 119, endPoint x: 182, endPoint y: 137, distance: 109.1
click at [76, 122] on span "Filtres" at bounding box center [75, 121] width 30 height 16
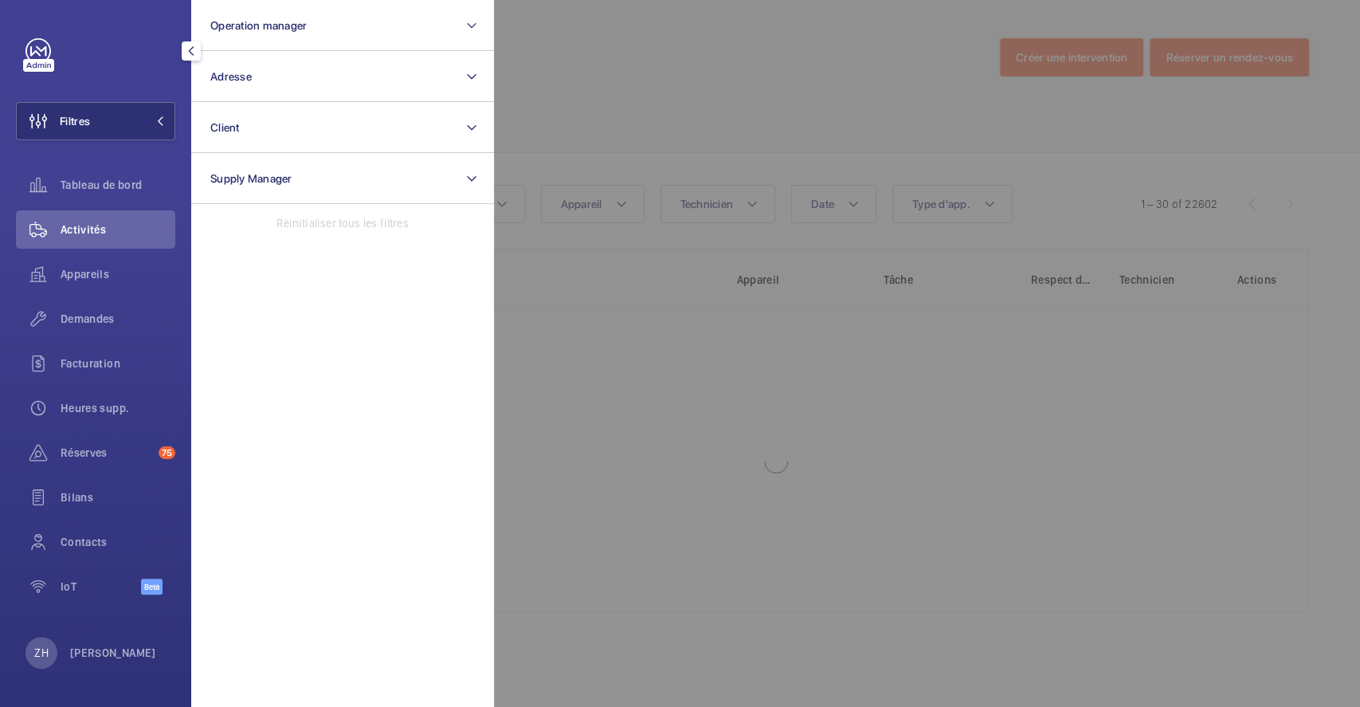
drag, startPoint x: 660, startPoint y: 110, endPoint x: 667, endPoint y: 131, distance: 21.9
click at [661, 112] on div at bounding box center [1174, 353] width 1360 height 707
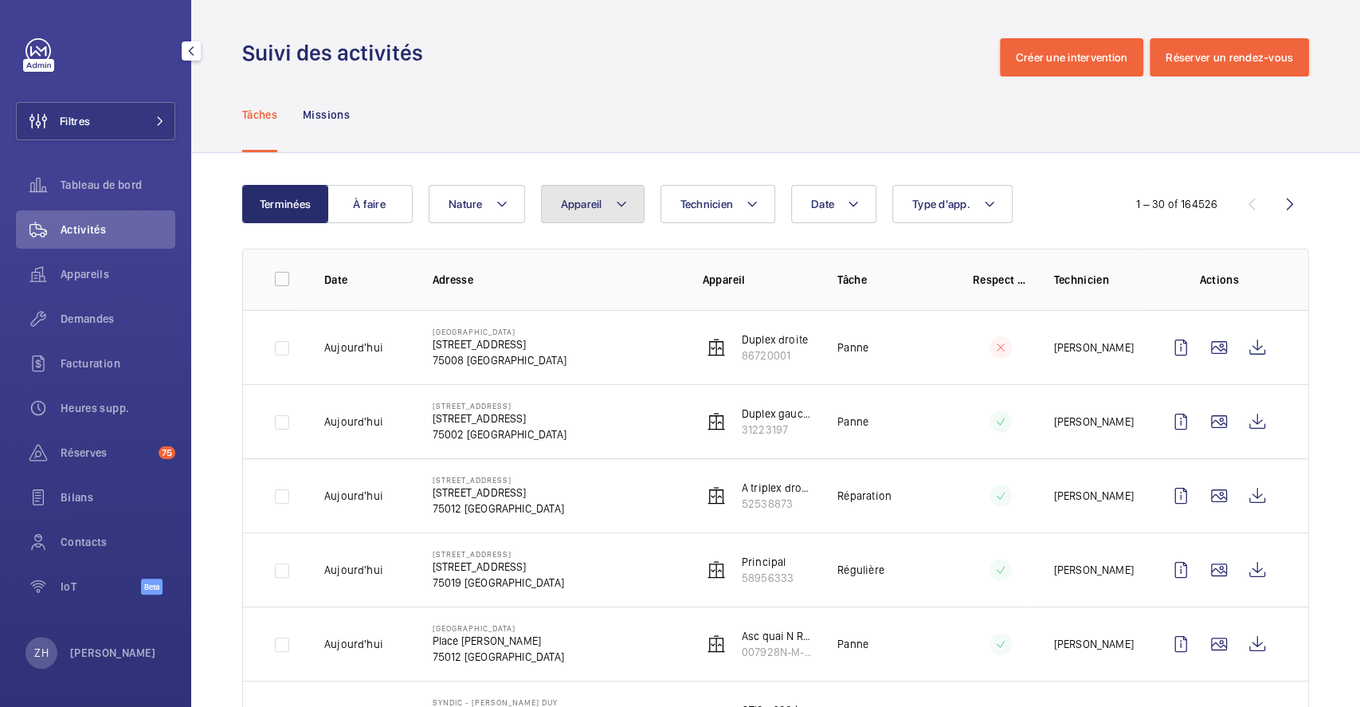
click at [625, 203] on mat-icon at bounding box center [621, 203] width 13 height 19
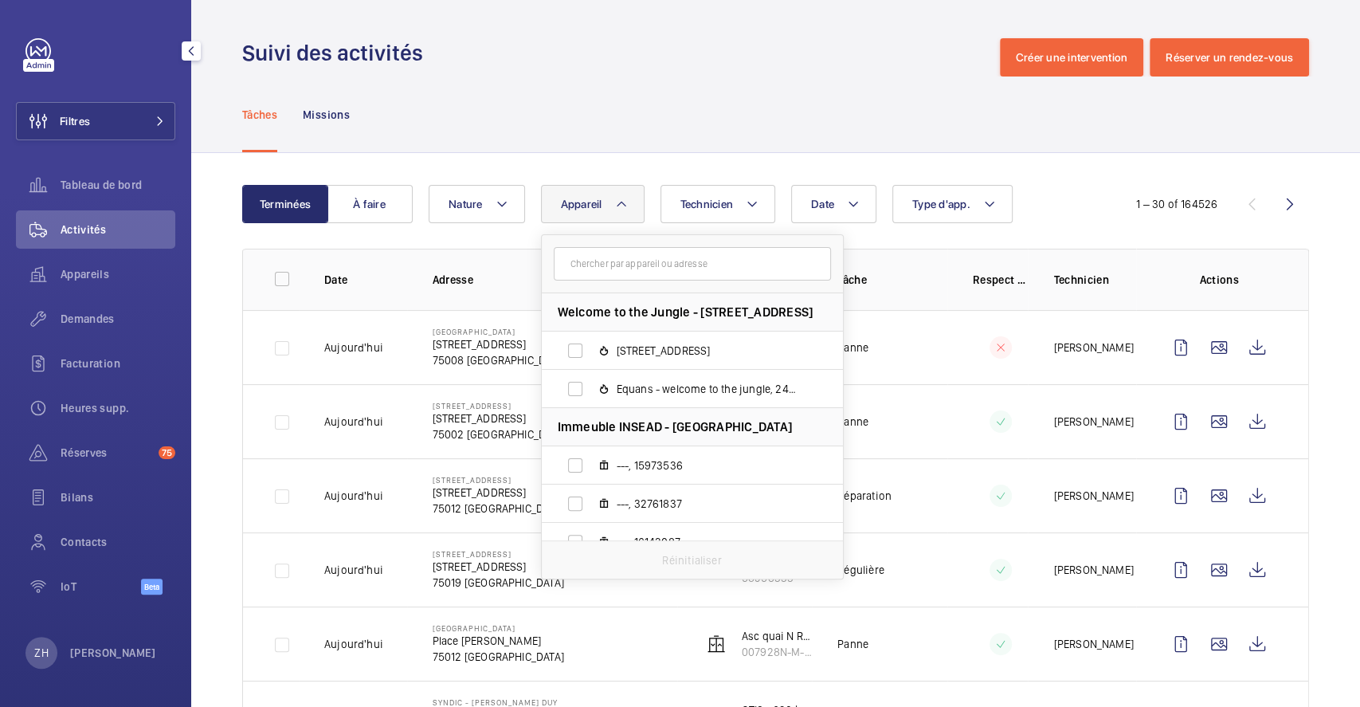
click at [638, 266] on input "text" at bounding box center [692, 263] width 277 height 33
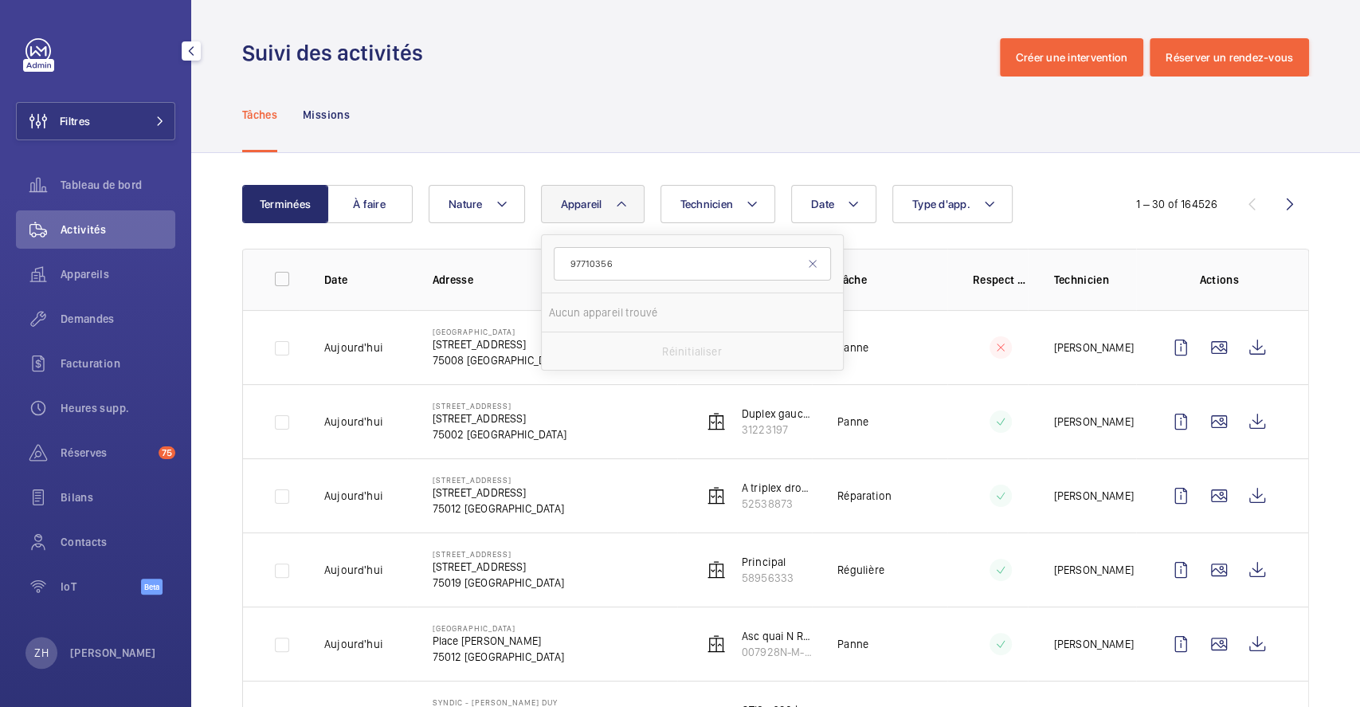
type input "97710356"
click at [676, 134] on div "Tâches Missions" at bounding box center [775, 114] width 1067 height 76
click at [116, 105] on button "Filtres" at bounding box center [95, 121] width 159 height 38
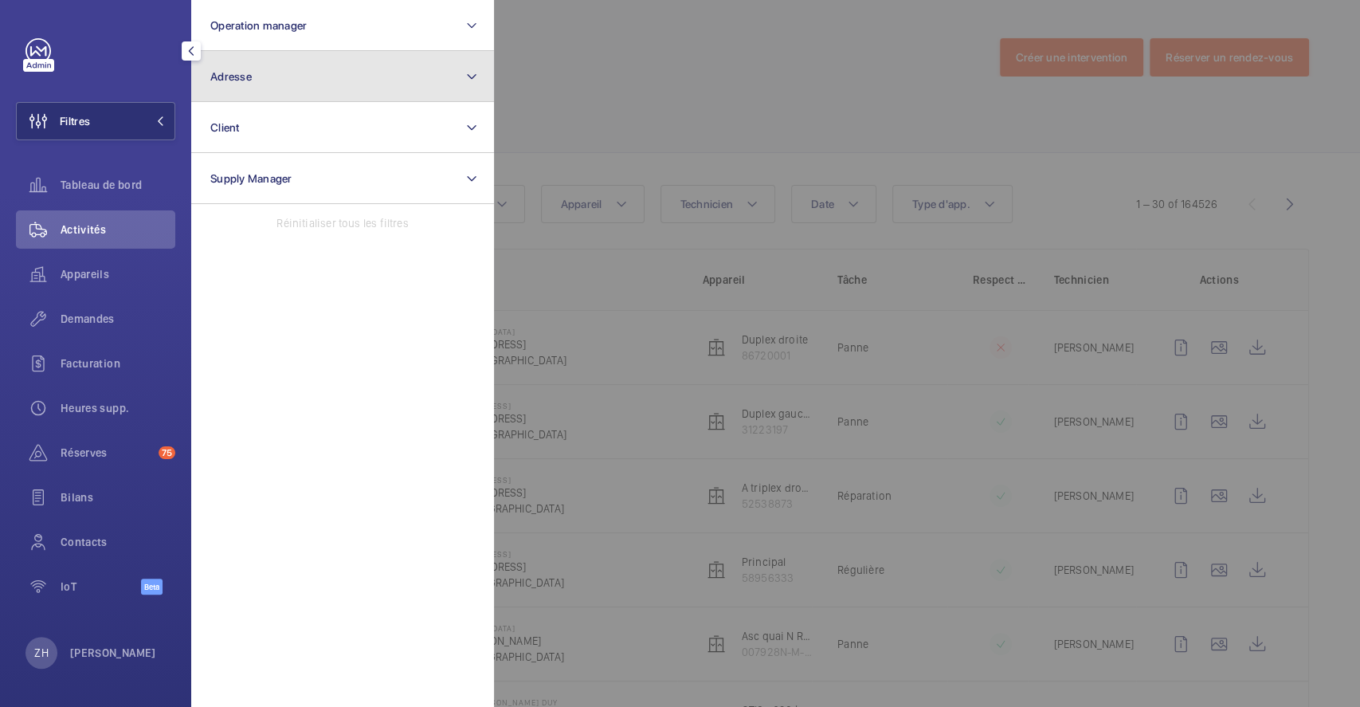
click at [392, 81] on button "Adresse" at bounding box center [342, 76] width 303 height 51
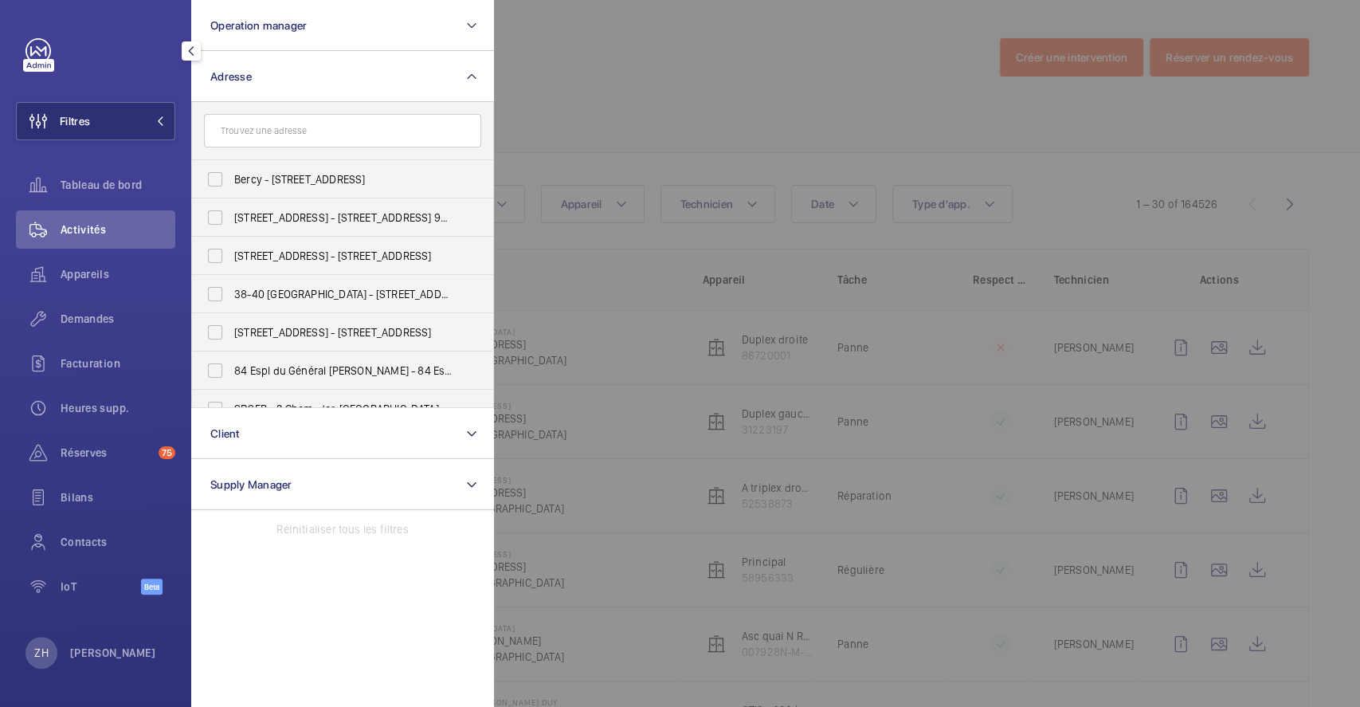
click at [360, 134] on input "text" at bounding box center [342, 130] width 277 height 33
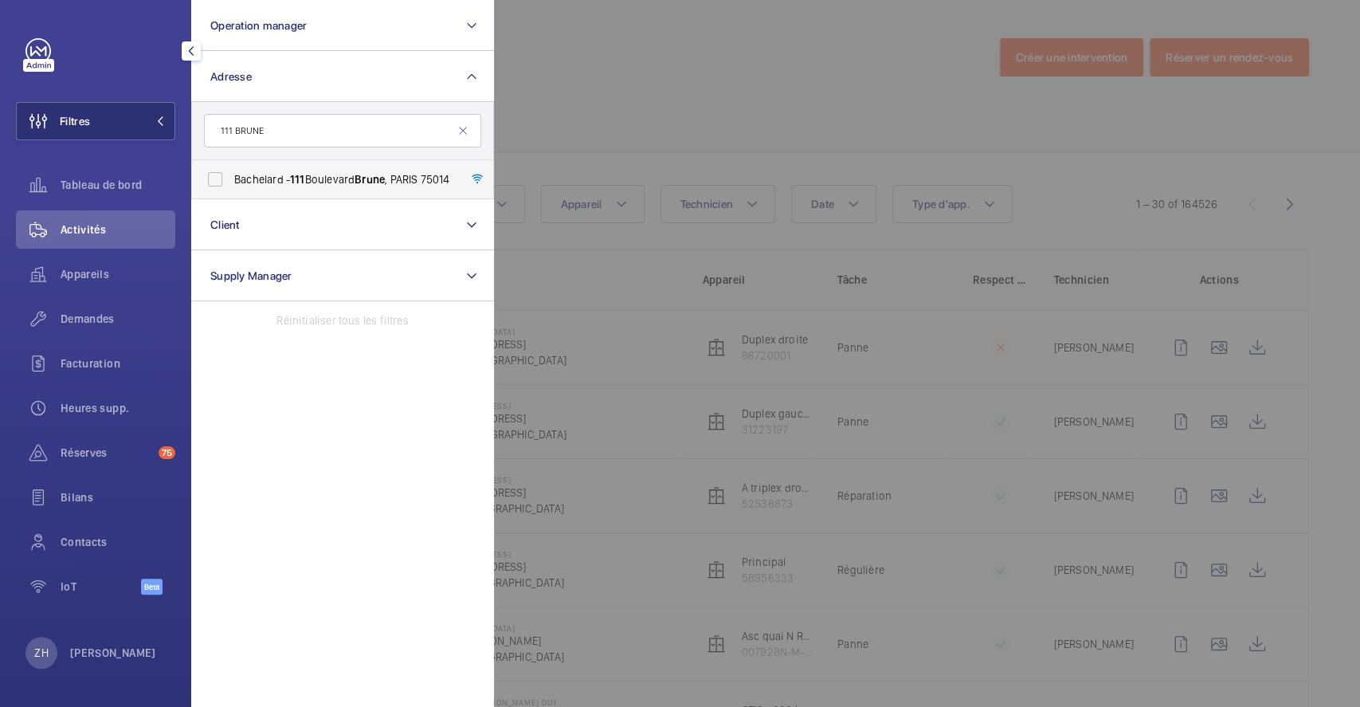
type input "111 BRUNE"
click at [222, 181] on label "Bachelard - [STREET_ADDRESS]" at bounding box center [330, 179] width 277 height 38
click at [222, 181] on input "Bachelard - [STREET_ADDRESS]" at bounding box center [215, 179] width 32 height 32
checkbox input "true"
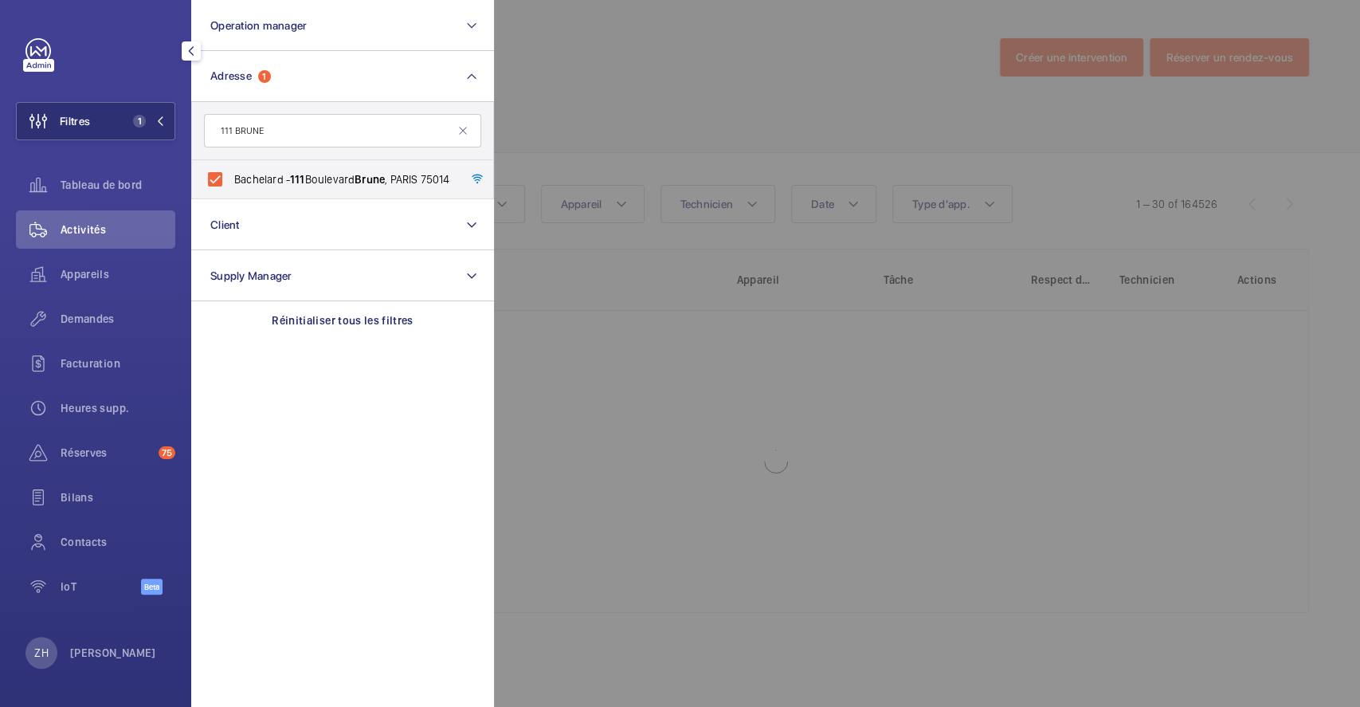
click at [624, 62] on div at bounding box center [1174, 353] width 1360 height 707
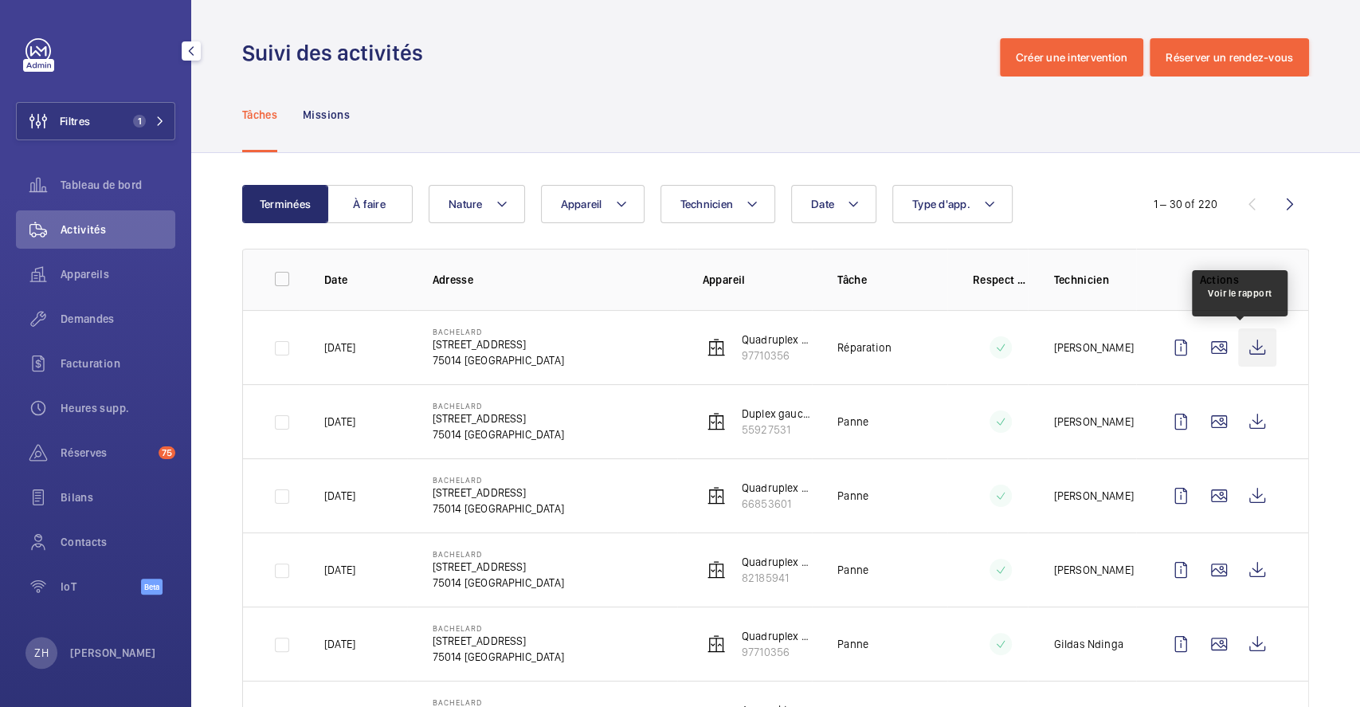
click at [1244, 341] on wm-front-icon-button at bounding box center [1257, 347] width 38 height 38
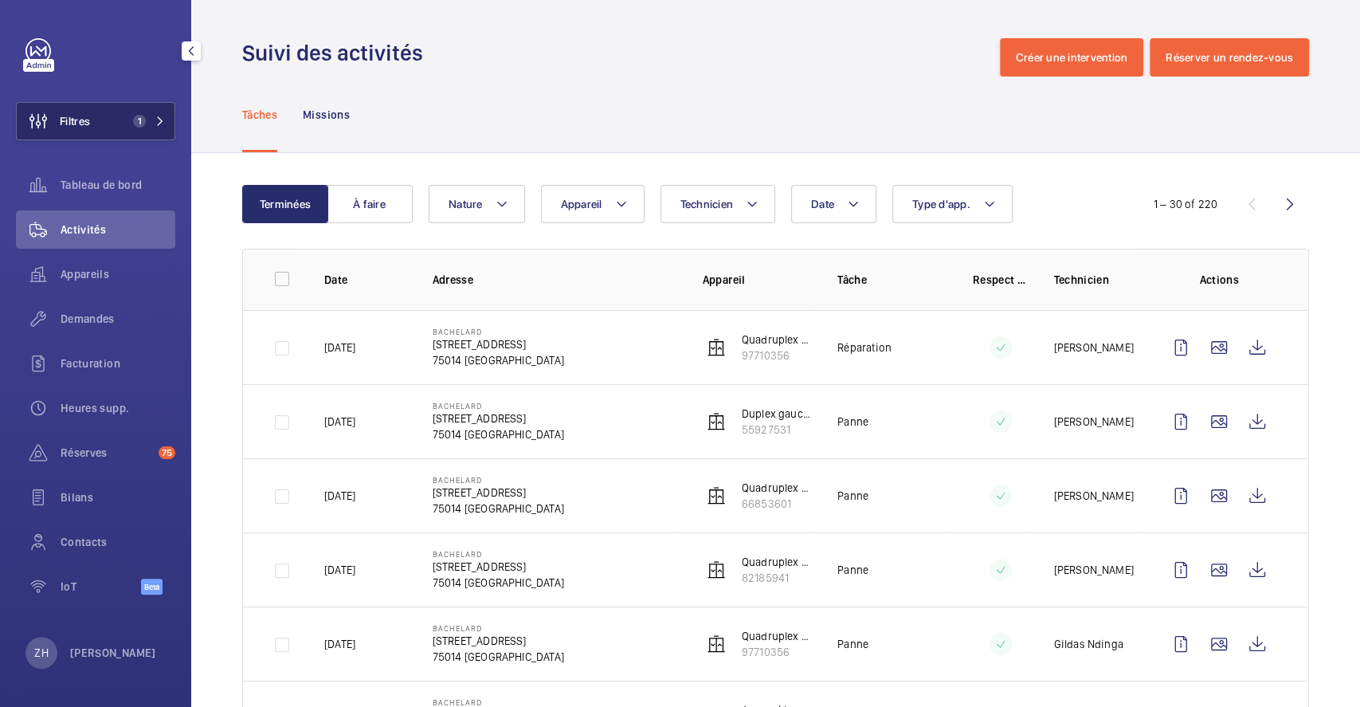
click at [130, 115] on span "1" at bounding box center [136, 121] width 19 height 13
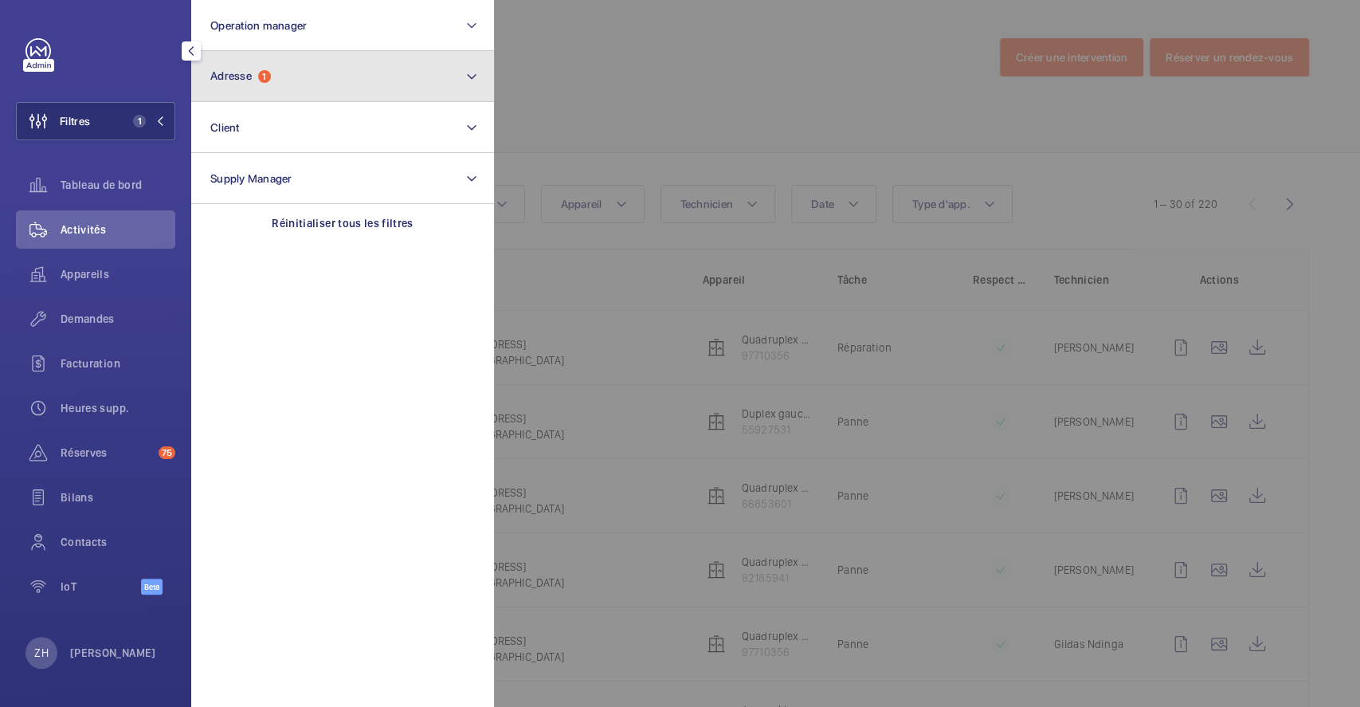
click at [478, 76] on button "Adresse 1" at bounding box center [342, 76] width 303 height 51
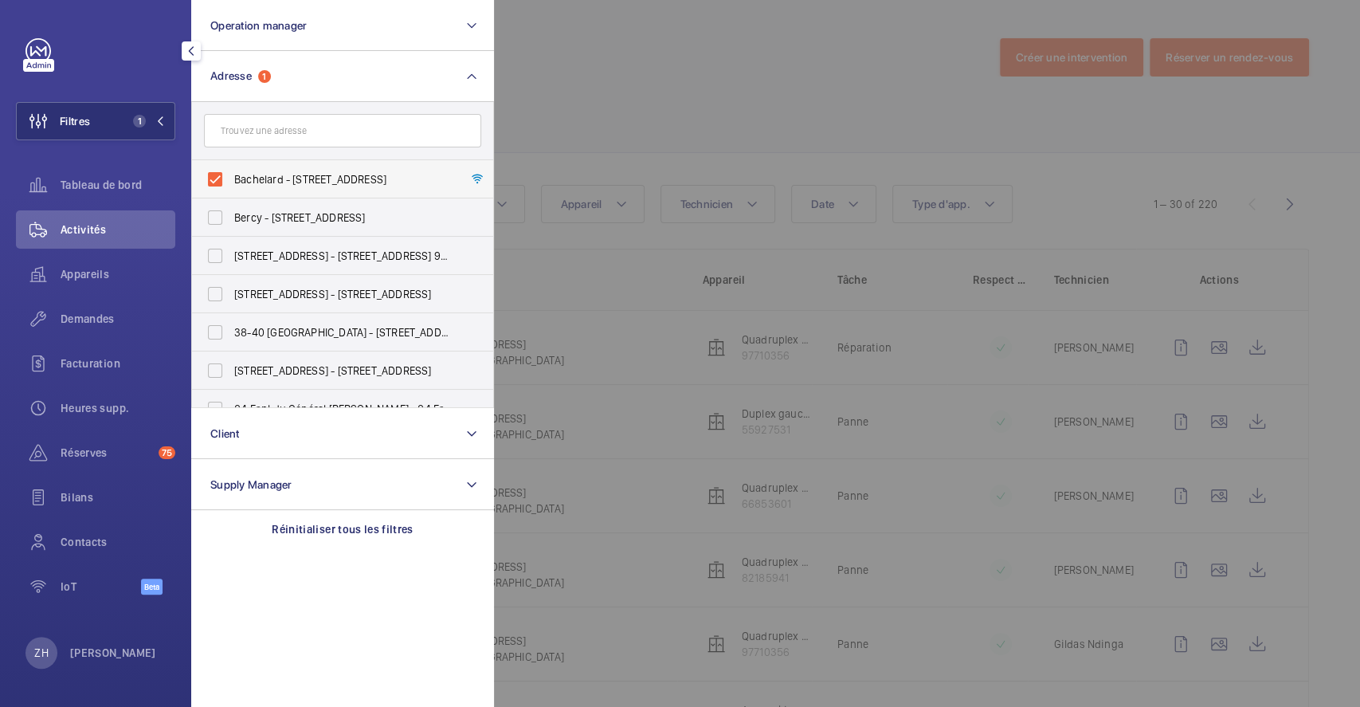
click at [225, 172] on label "Bachelard - [STREET_ADDRESS]" at bounding box center [330, 179] width 277 height 38
click at [225, 172] on input "Bachelard - [STREET_ADDRESS]" at bounding box center [215, 179] width 32 height 32
checkbox input "false"
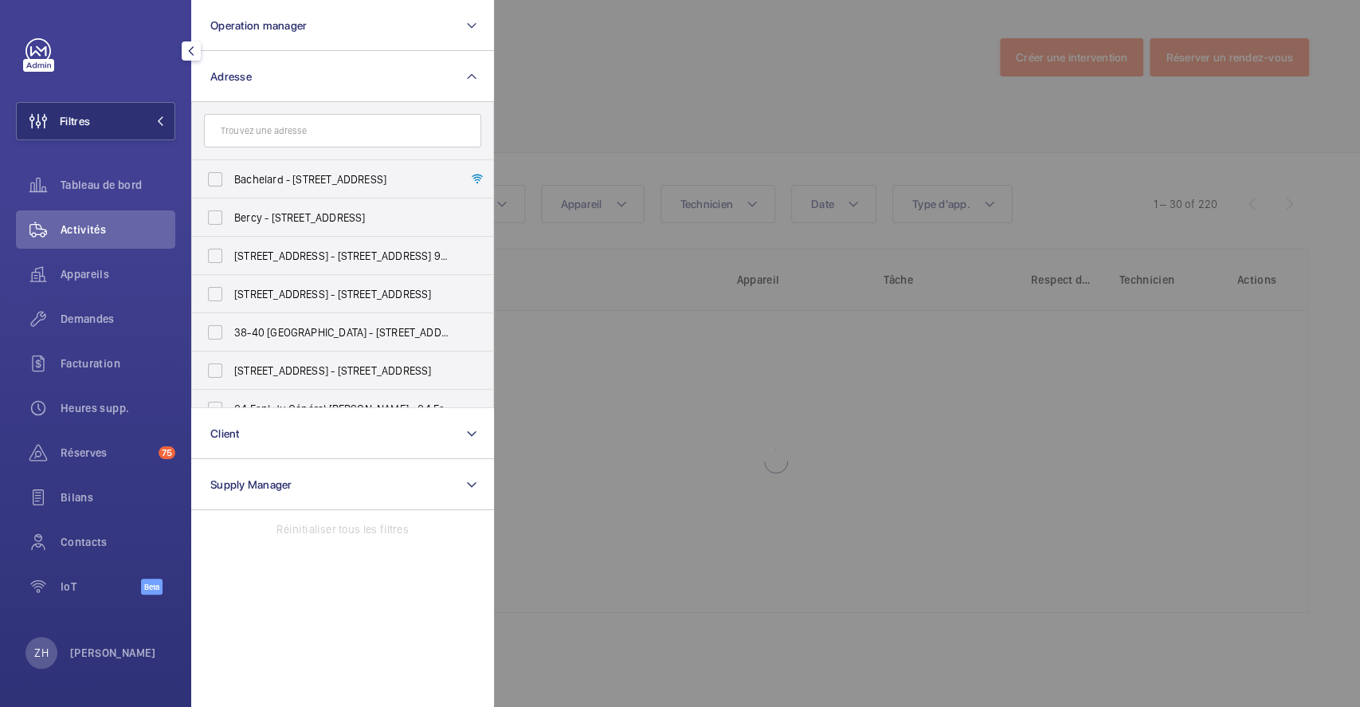
click at [520, 81] on div at bounding box center [1174, 353] width 1360 height 707
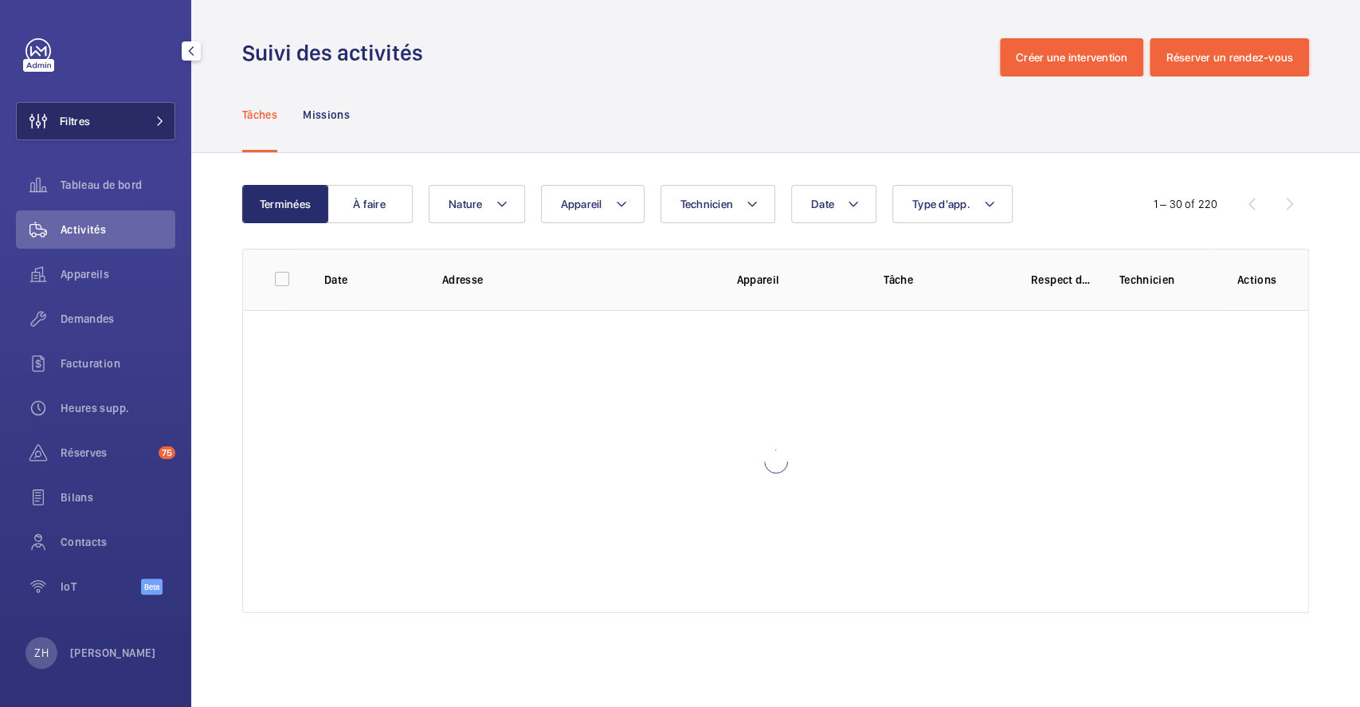
click at [110, 127] on button "Filtres" at bounding box center [95, 121] width 159 height 38
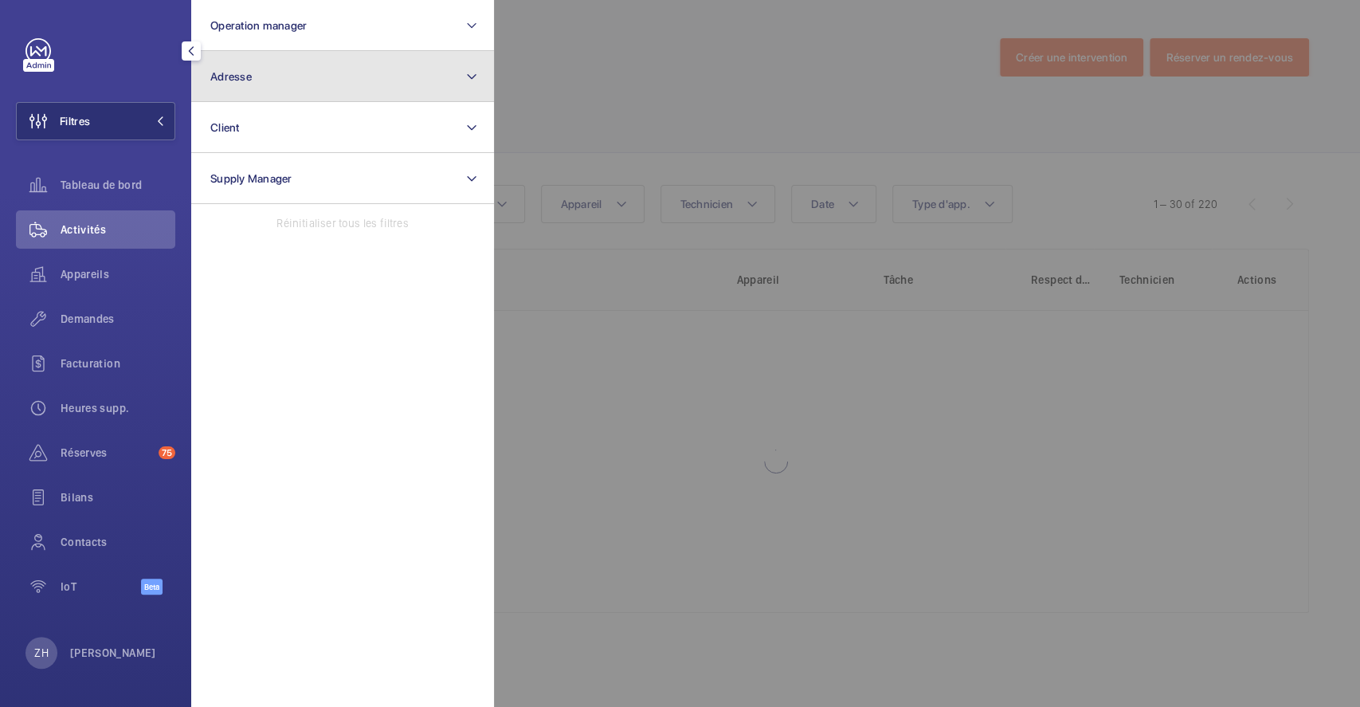
click at [253, 76] on button "Adresse" at bounding box center [342, 76] width 303 height 51
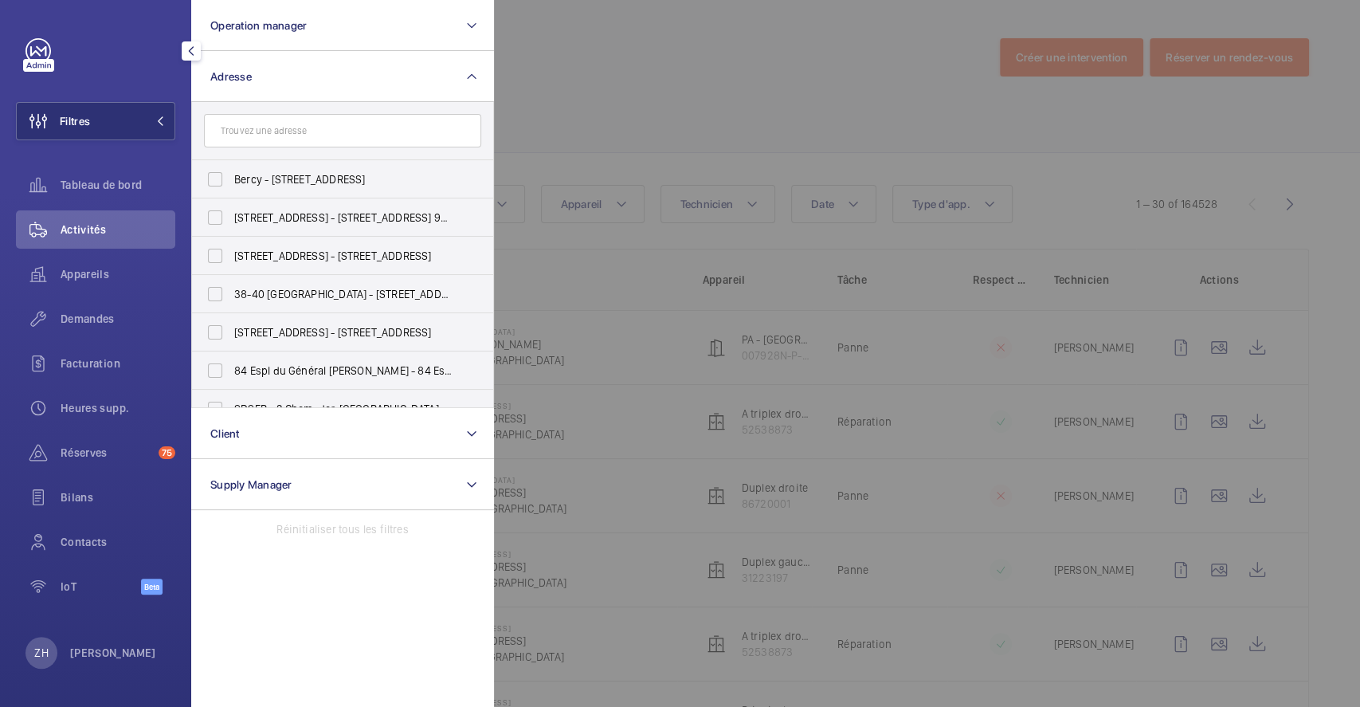
click at [257, 122] on input "text" at bounding box center [342, 130] width 277 height 33
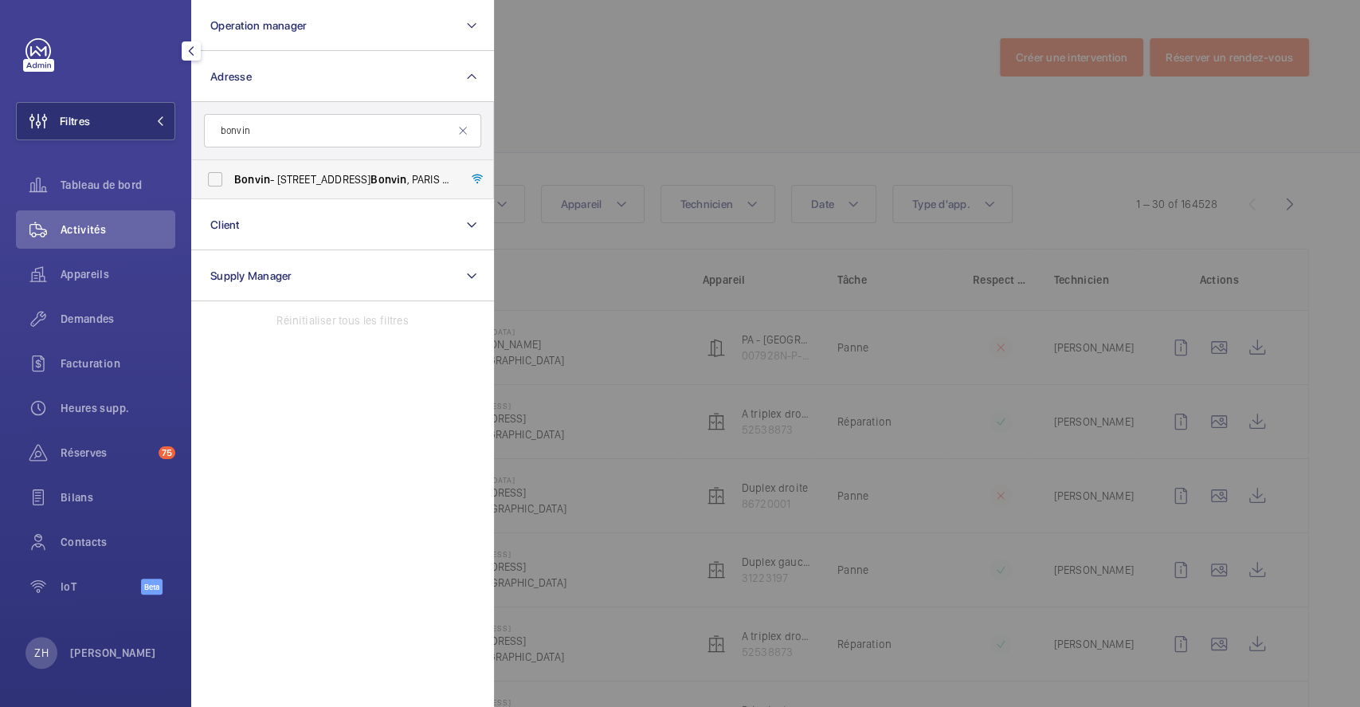
type input "bonvin"
drag, startPoint x: 218, startPoint y: 179, endPoint x: 442, endPoint y: 127, distance: 230.8
click at [220, 179] on label "Bonvin - [STREET_ADDRESS][PERSON_NAME]" at bounding box center [330, 179] width 277 height 38
click at [220, 179] on input "Bonvin - [STREET_ADDRESS][PERSON_NAME]" at bounding box center [215, 179] width 32 height 32
checkbox input "true"
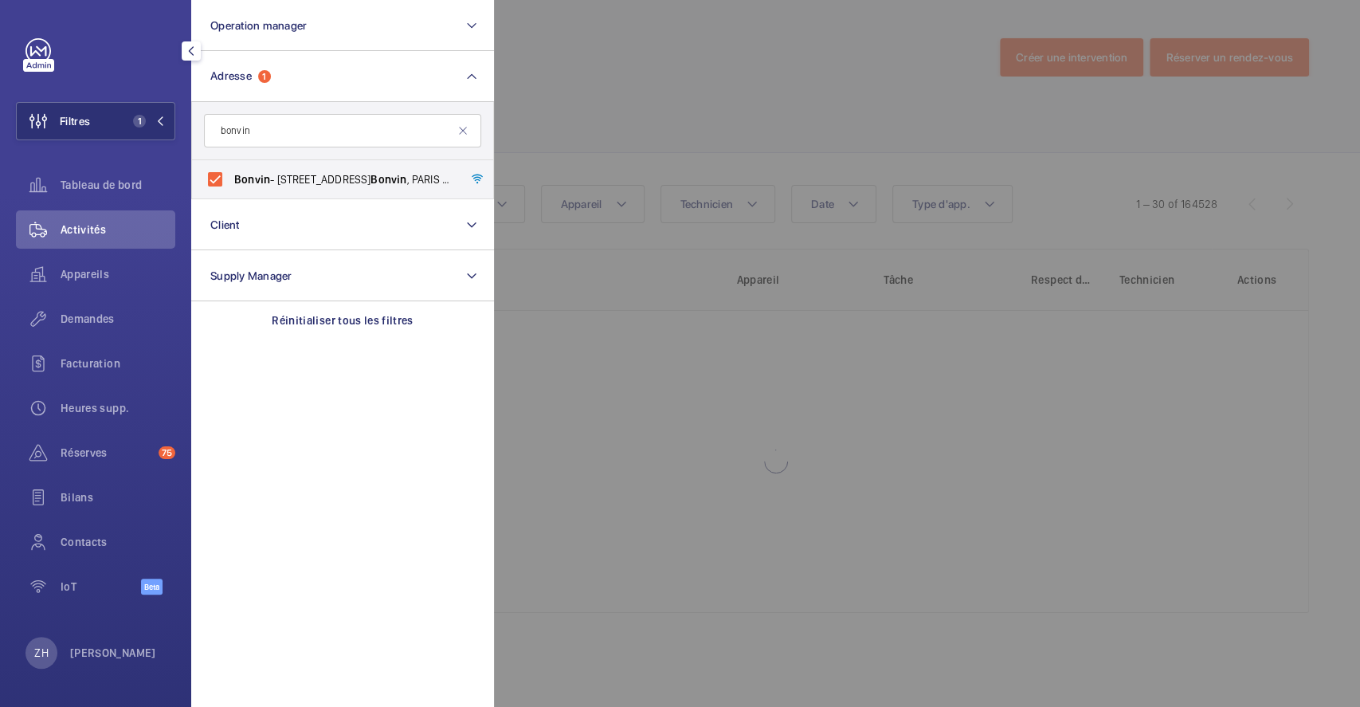
click at [632, 61] on div at bounding box center [1174, 353] width 1360 height 707
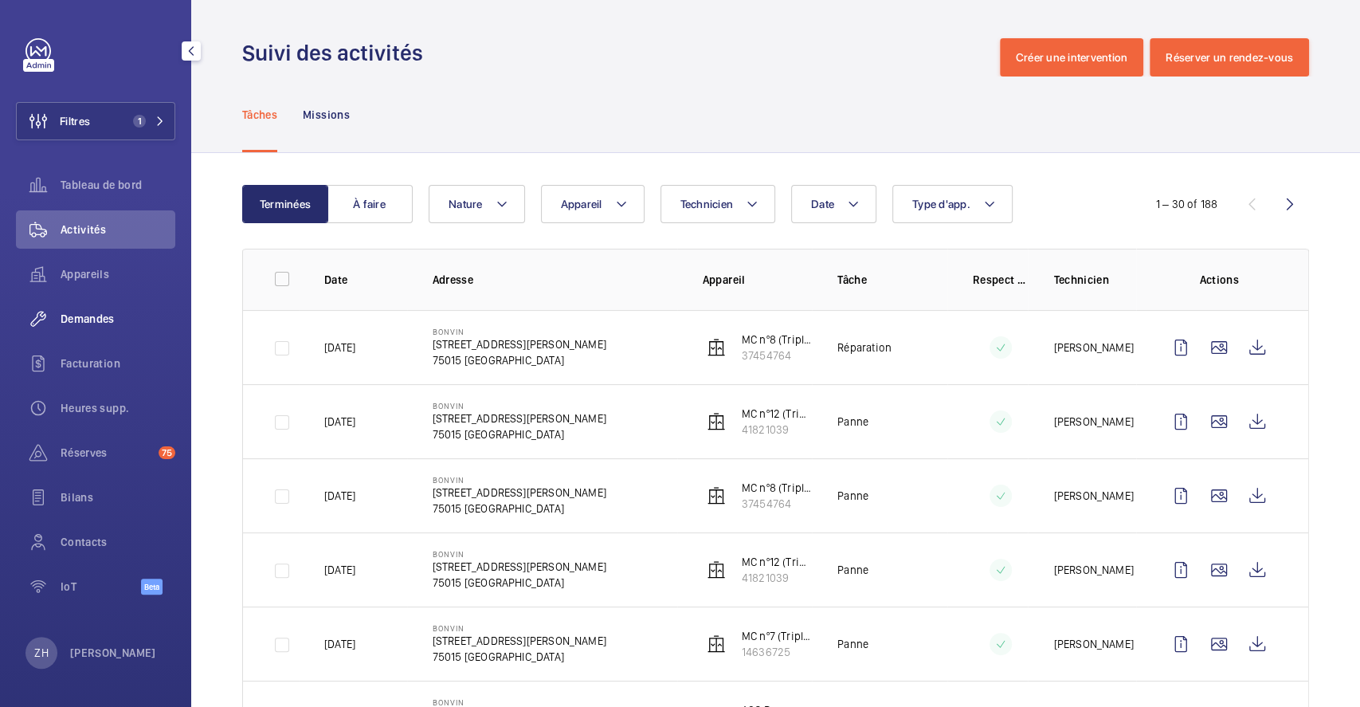
click at [123, 316] on span "Demandes" at bounding box center [118, 319] width 115 height 16
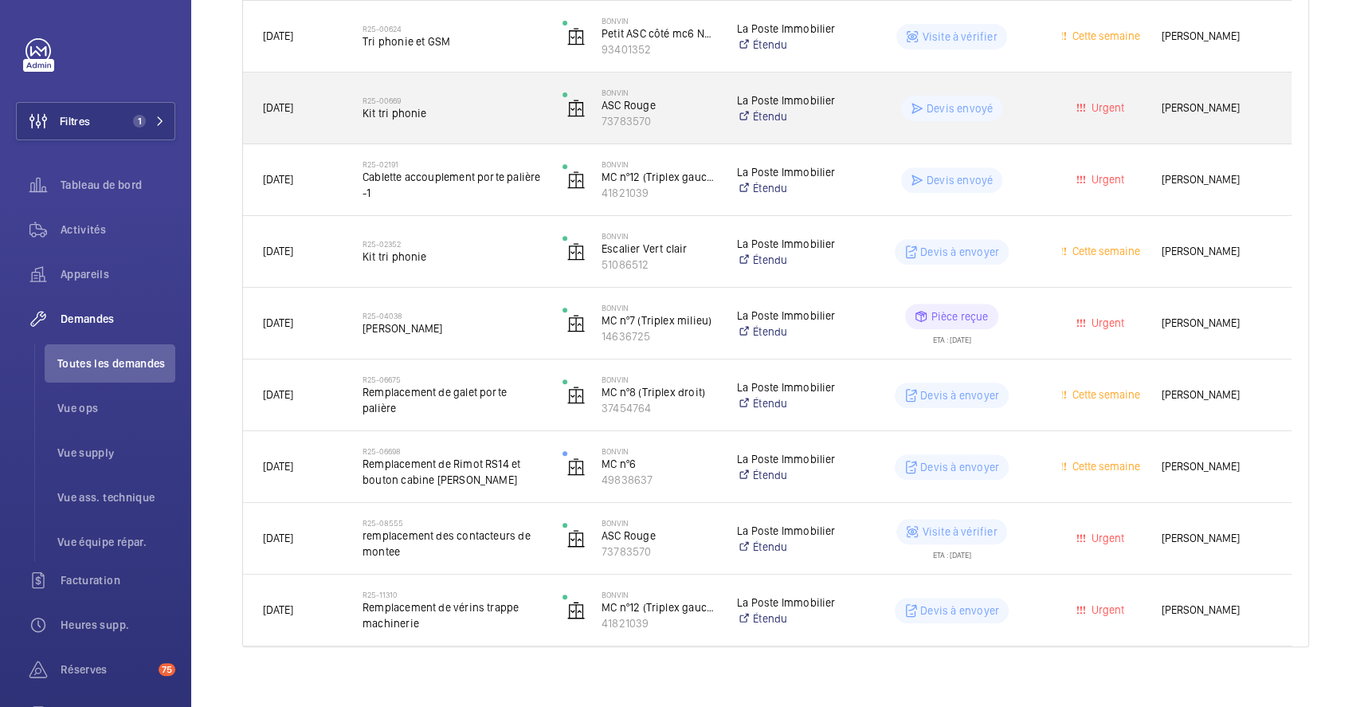
scroll to position [402, 0]
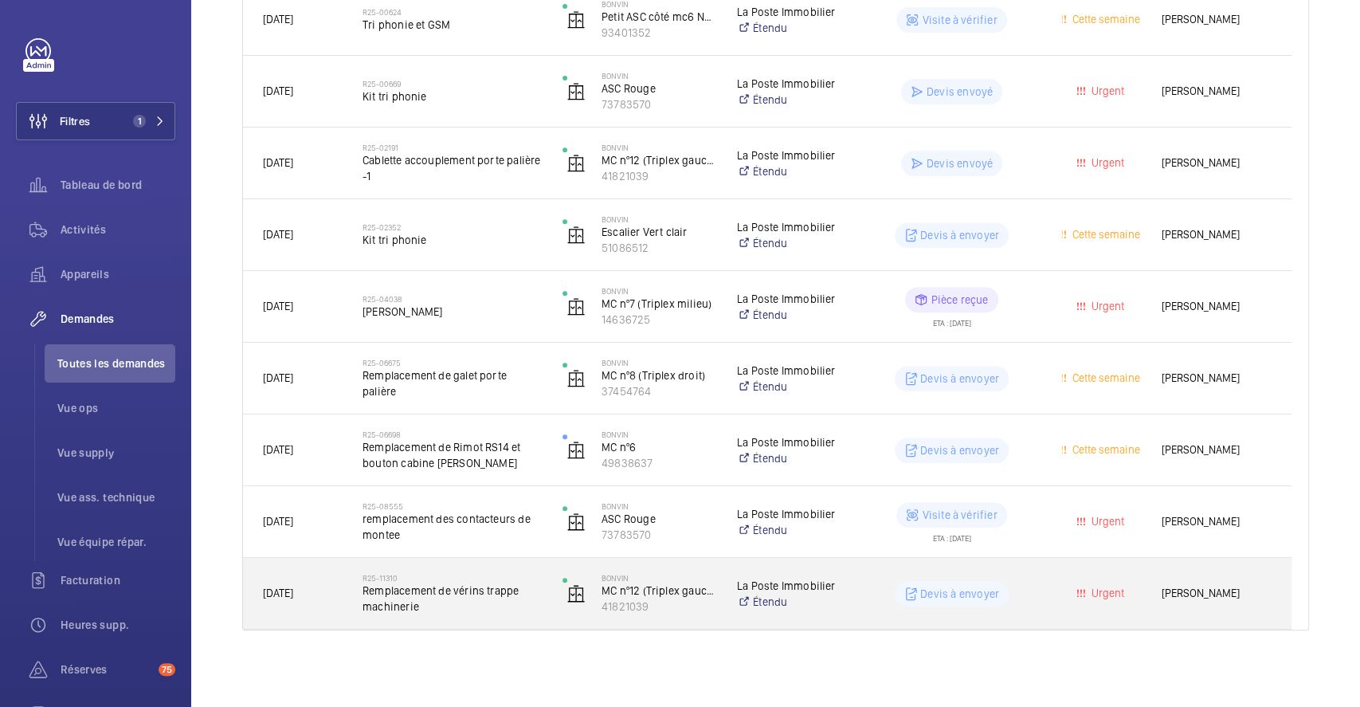
click at [557, 563] on div "Bonvin MC nº12 (Triplex gauche) 41821039" at bounding box center [629, 593] width 173 height 65
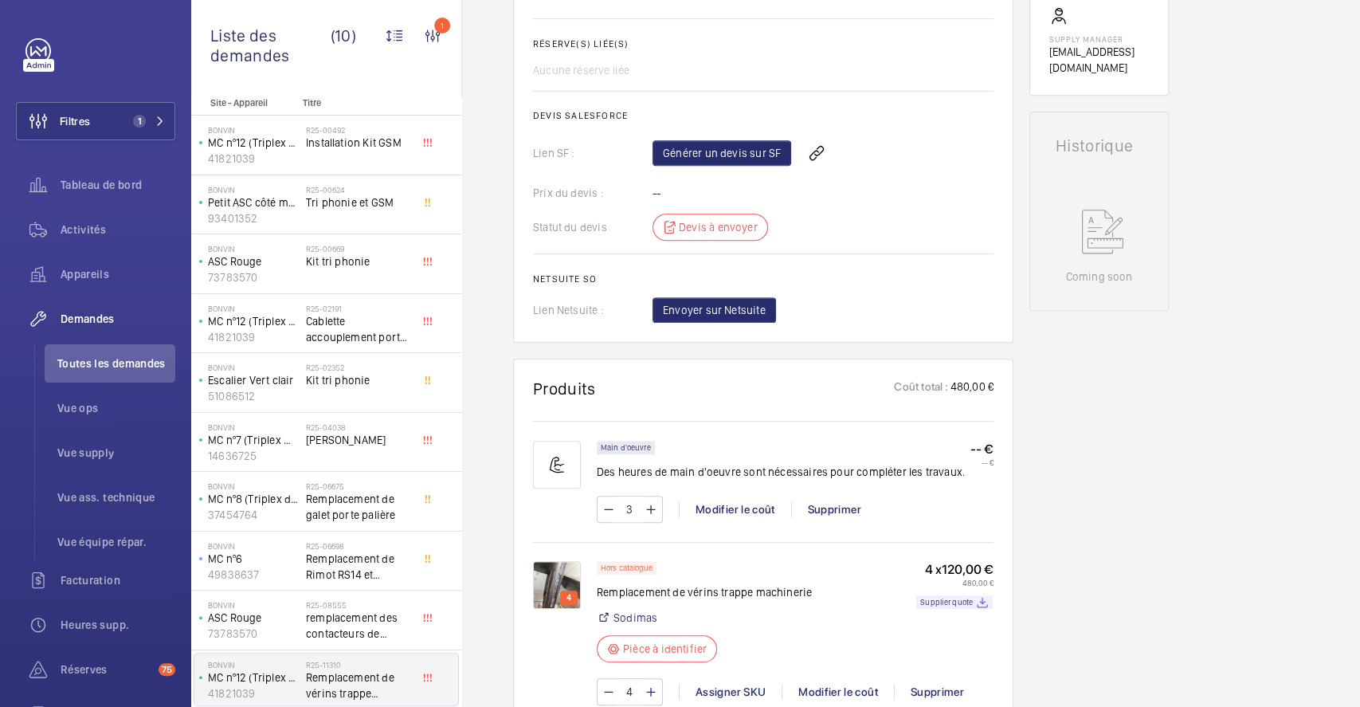
scroll to position [849, 0]
